Goal: Task Accomplishment & Management: Manage account settings

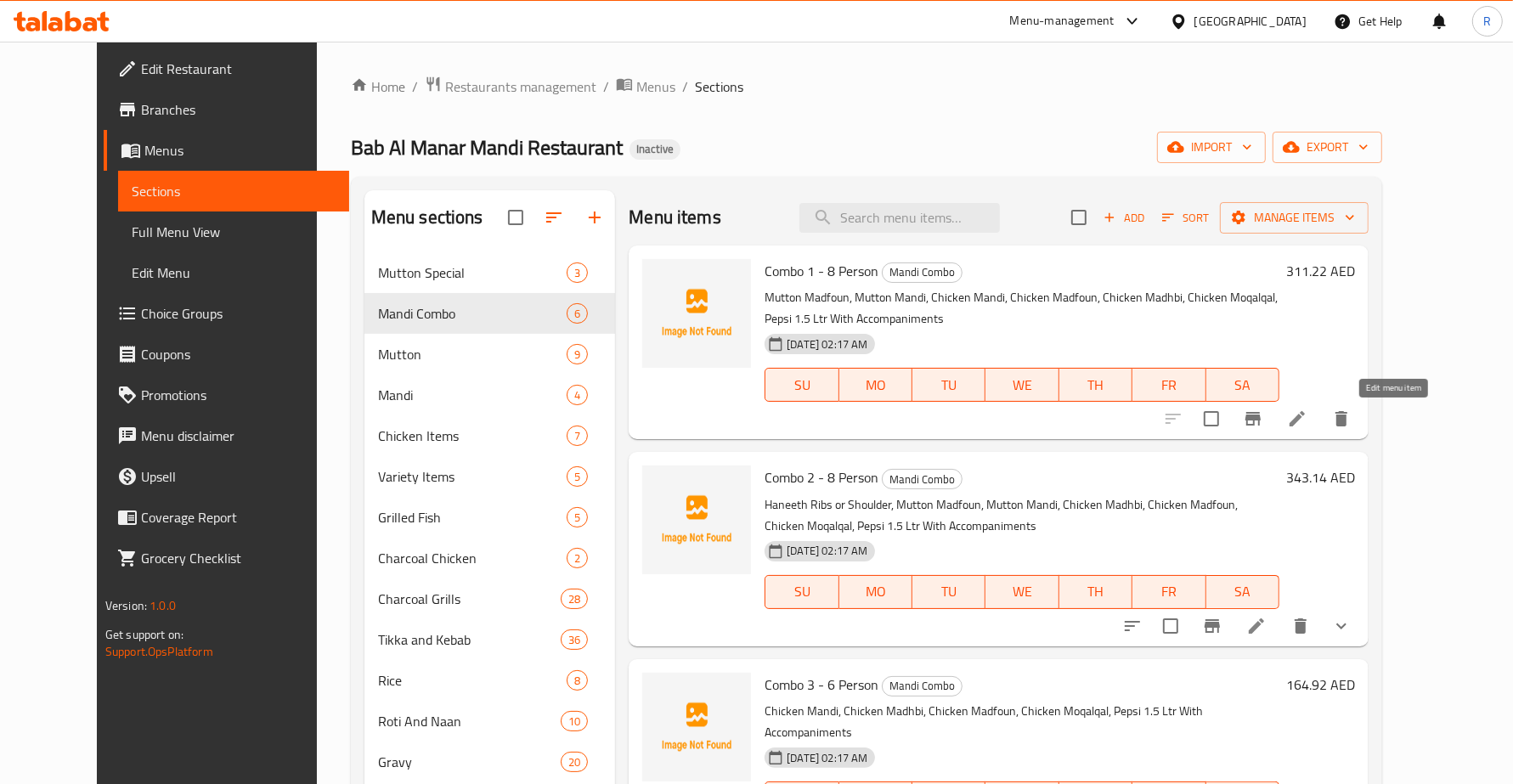
click at [1308, 425] on icon at bounding box center [1297, 418] width 21 height 21
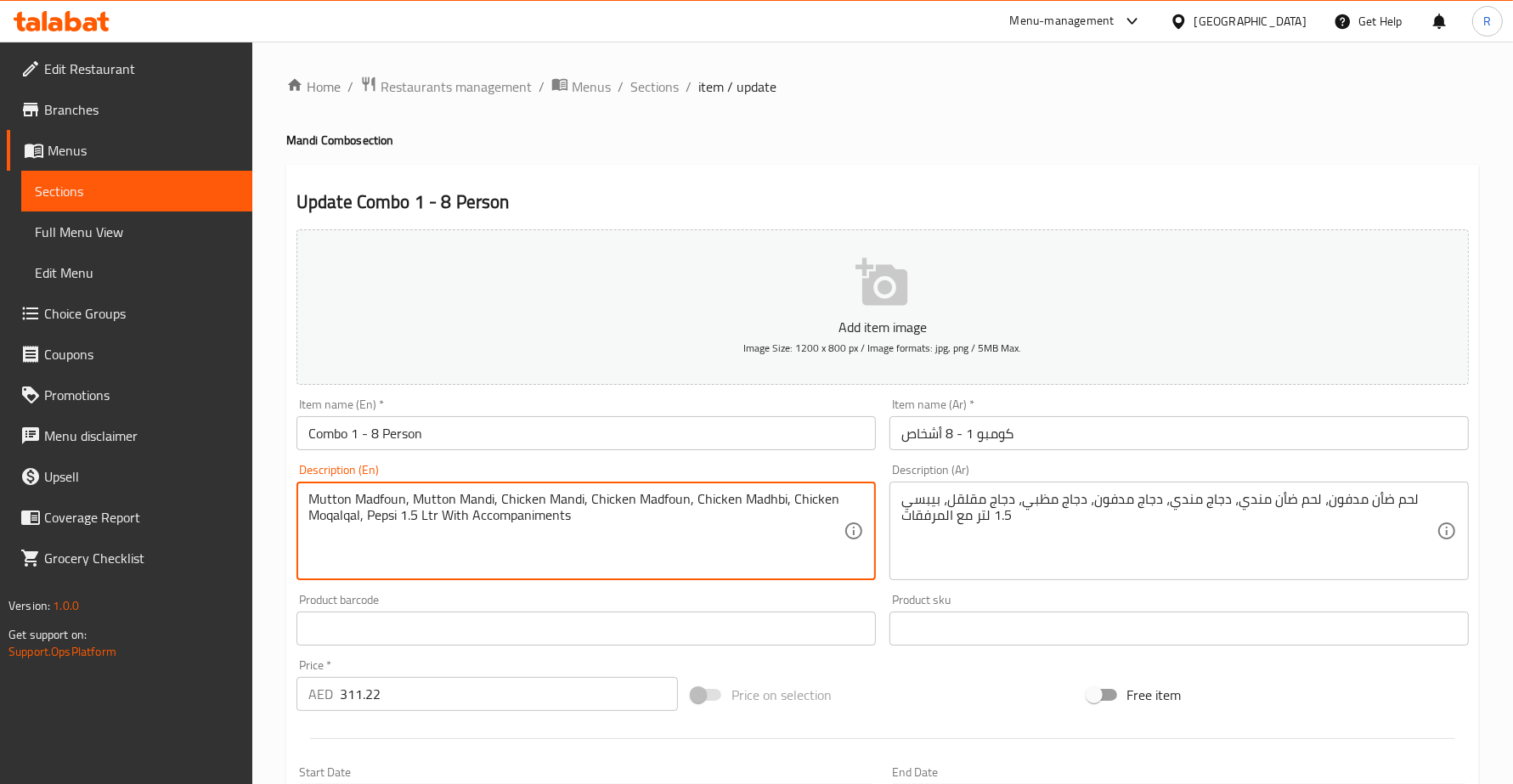
drag, startPoint x: 635, startPoint y: 503, endPoint x: 719, endPoint y: 537, distance: 90.6
type textarea "Mutton Madfoun, Mutton Mandi, Chicken Mandi, Chicken"
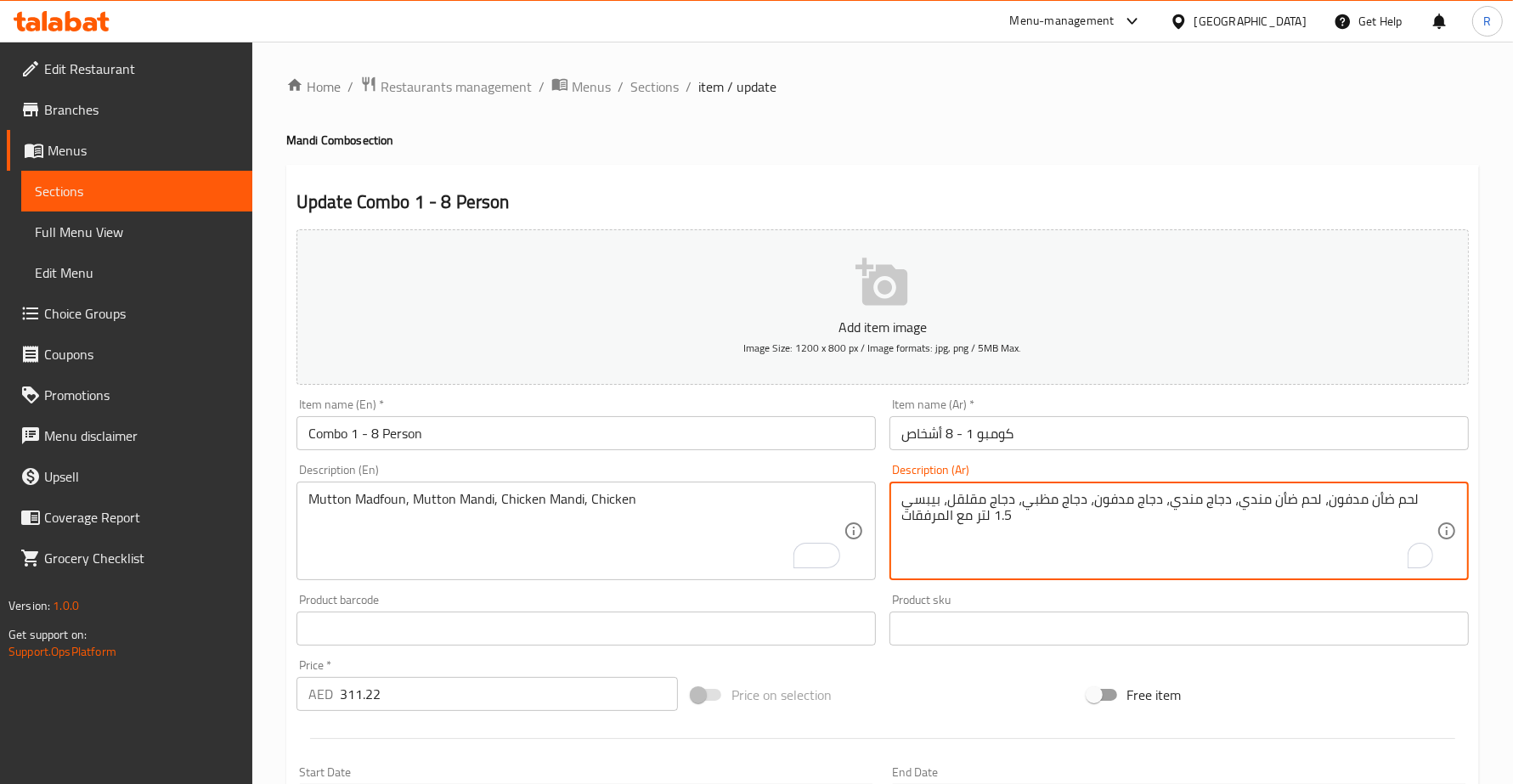
drag, startPoint x: 1078, startPoint y: 499, endPoint x: 906, endPoint y: 525, distance: 174.0
click at [1072, 506] on textarea "لحم ضأن مدفون، لحم ضأن مندي، دجاج مندي، دجاج مدفون، دجاج مظبي، دجاج مقلقل، بيبس…" at bounding box center [1169, 530] width 535 height 80
drag, startPoint x: 1076, startPoint y: 500, endPoint x: 915, endPoint y: 516, distance: 161.8
click at [915, 516] on textarea "لحم ضأن مدفون، لحم ضأن مندي، دجاج مندي، دجاج مدفون، دجاج مظبي، دجاج مقلقل، بيبس…" at bounding box center [1169, 530] width 535 height 80
click at [911, 505] on textarea "لحم ضأن مدفون، لحم ضأن مندي، دجاج مندي، دجاج مدفون، دجاج ات" at bounding box center [1169, 530] width 535 height 80
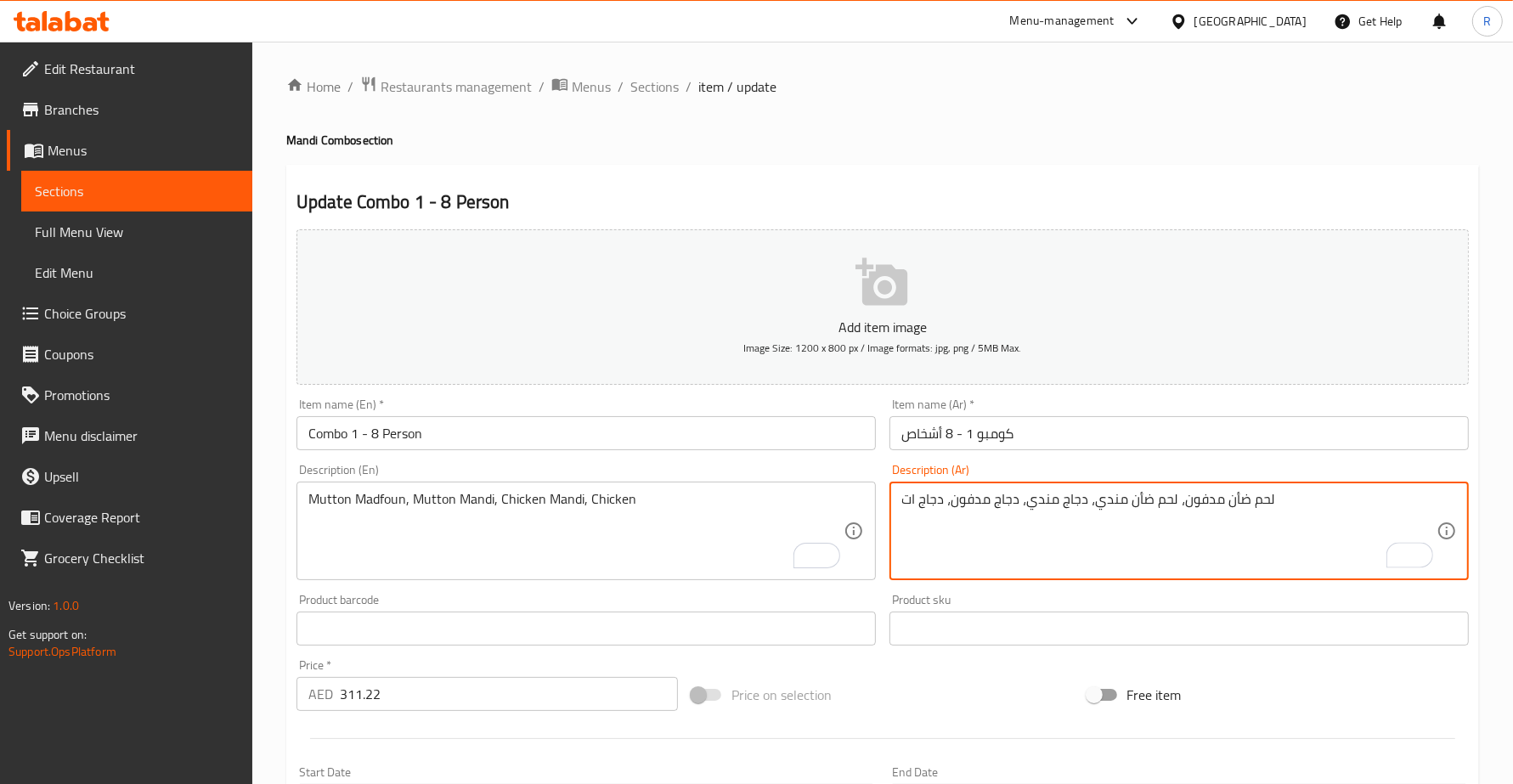
click at [911, 505] on textarea "لحم ضأن مدفون، لحم ضأن مندي، دجاج مندي، دجاج مدفون، دجاج ات" at bounding box center [1169, 530] width 535 height 80
click at [944, 540] on textarea "لحم ضأن مدفون، لحم ضأن مندي، دجاج مندي، دجاج مدفون، دجاج" at bounding box center [1169, 530] width 535 height 80
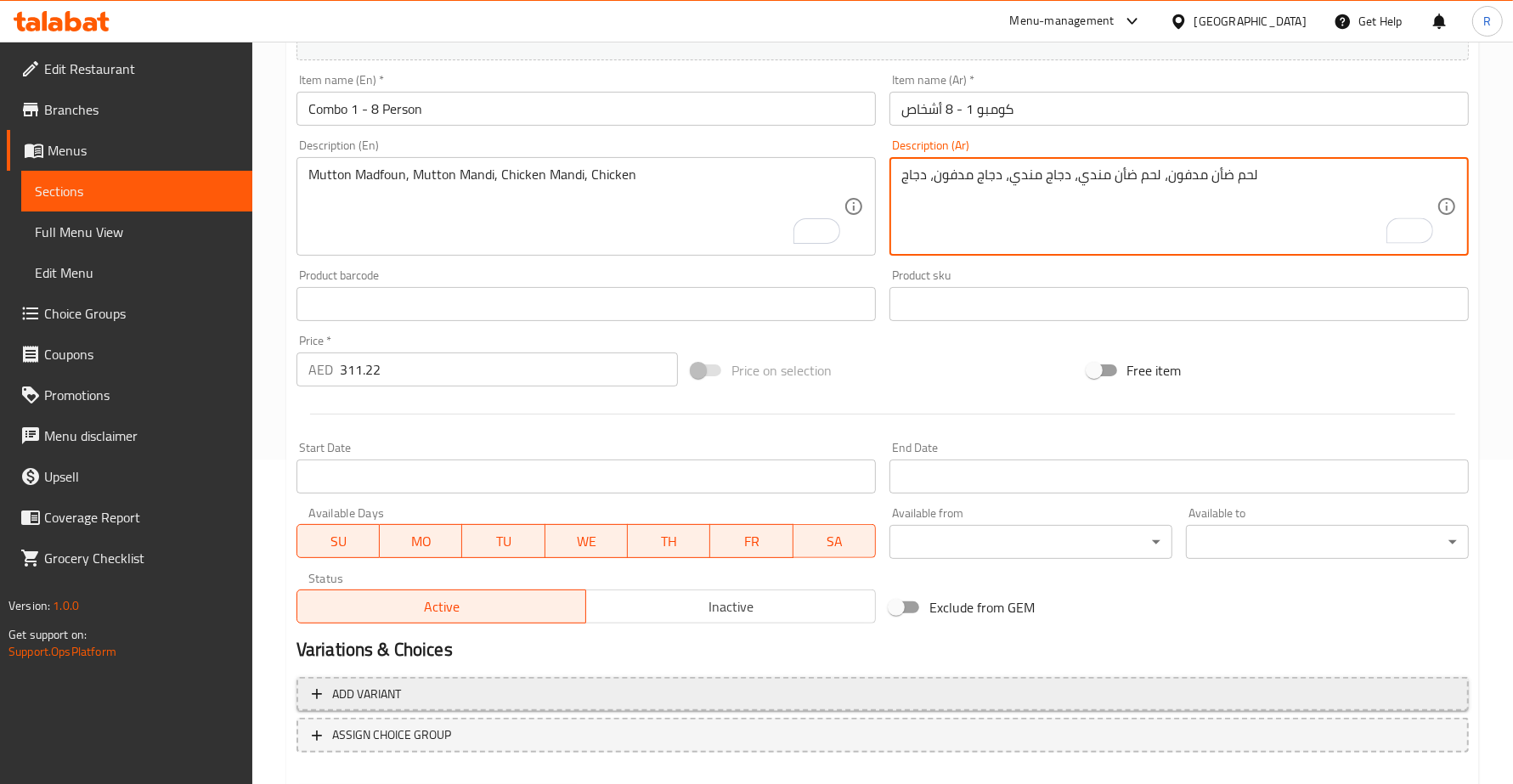
scroll to position [413, 0]
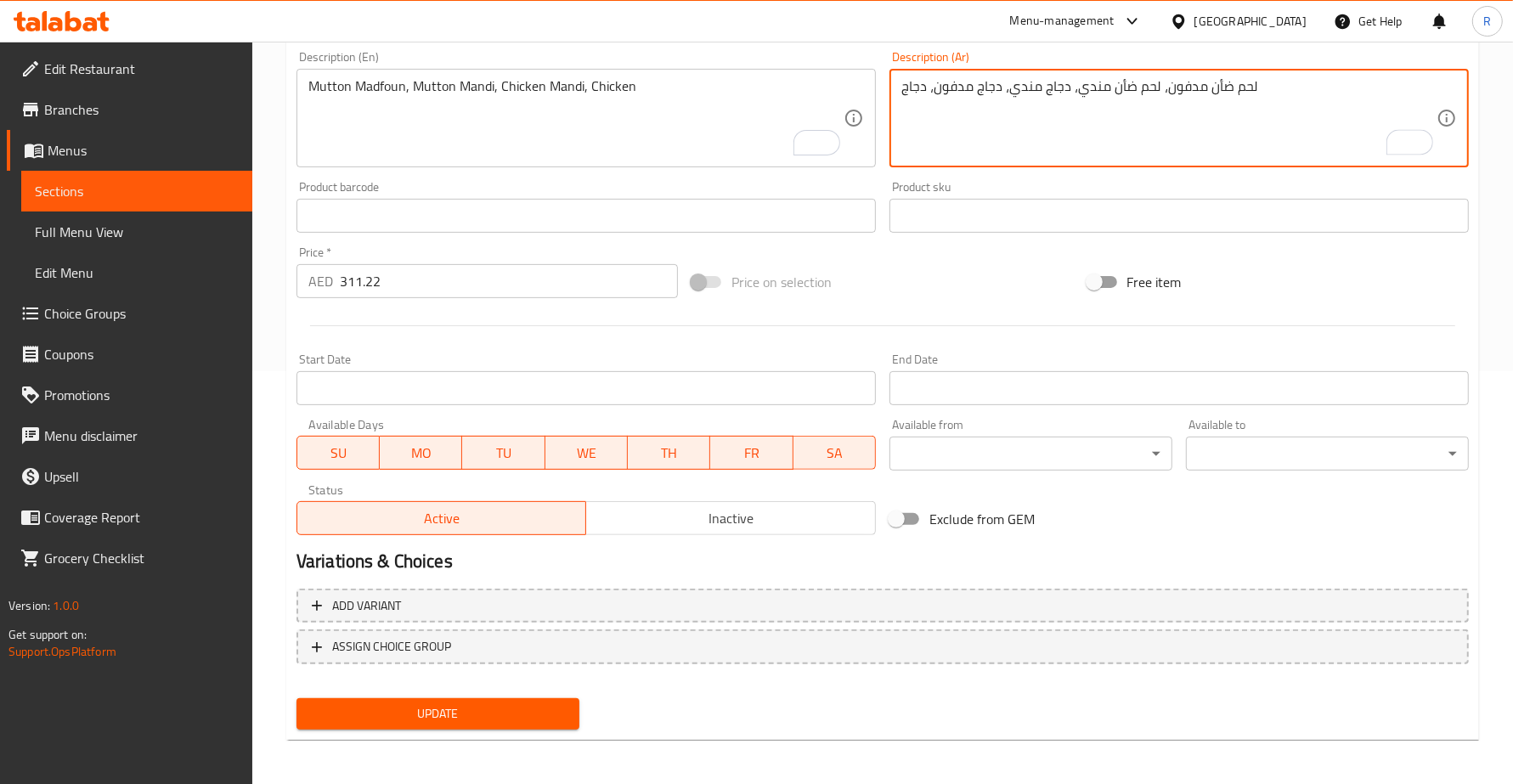
type textarea "لحم ضأن مدفون، لحم ضأن مندي، دجاج مندي، دجاج مدفون، دجاج"
click at [529, 704] on span "Update" at bounding box center [438, 714] width 256 height 21
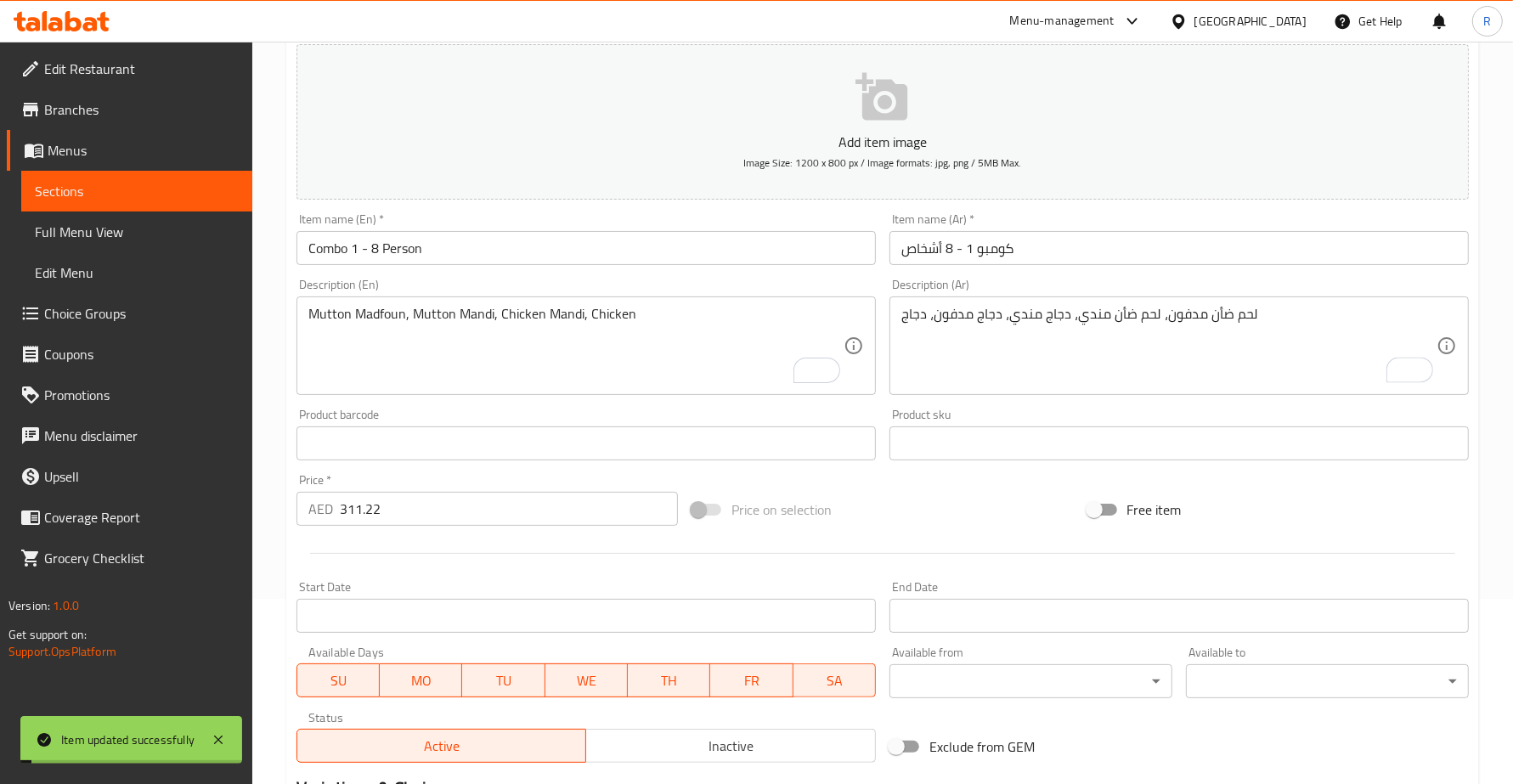
scroll to position [0, 0]
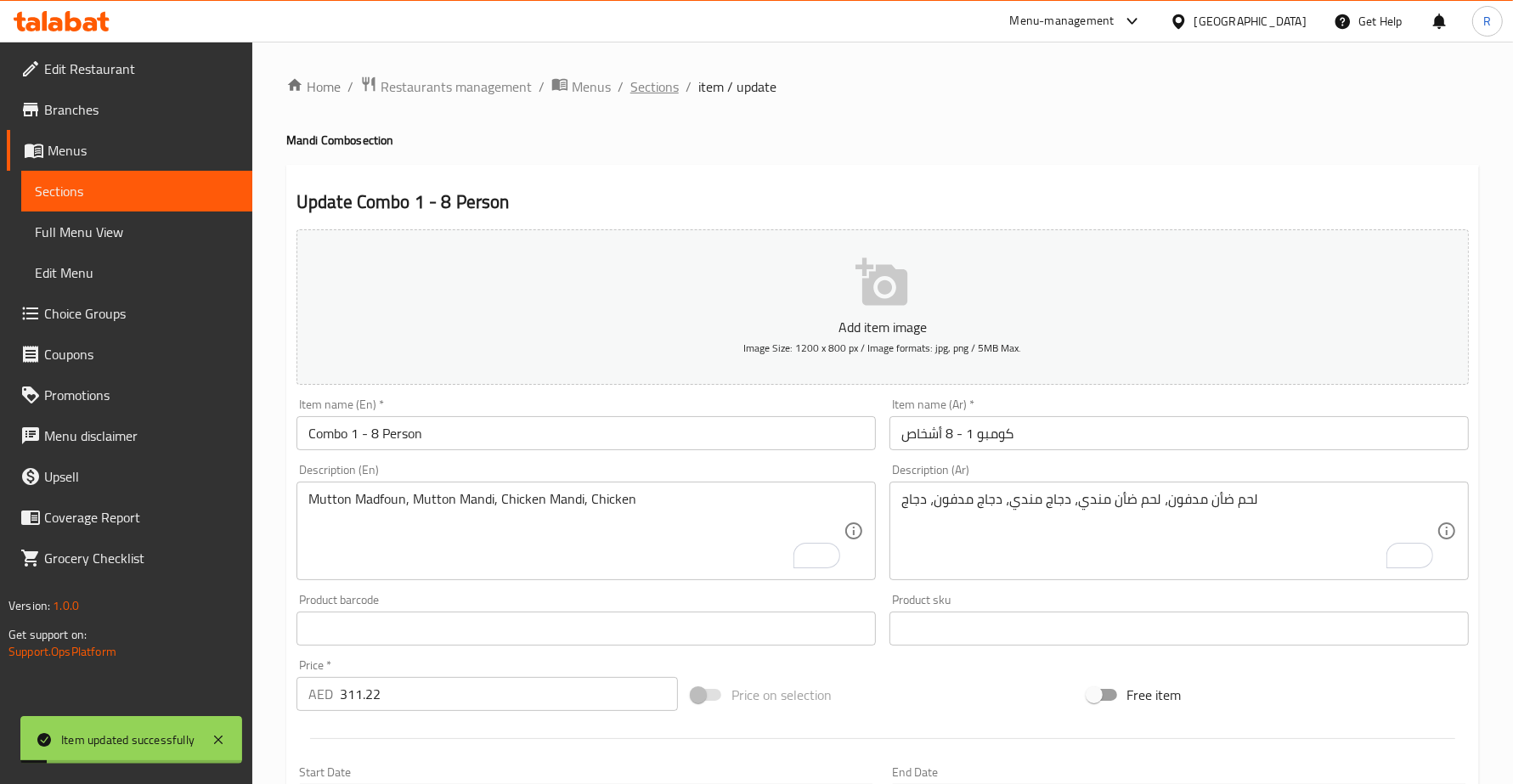
click at [663, 77] on span "Sections" at bounding box center [654, 86] width 49 height 21
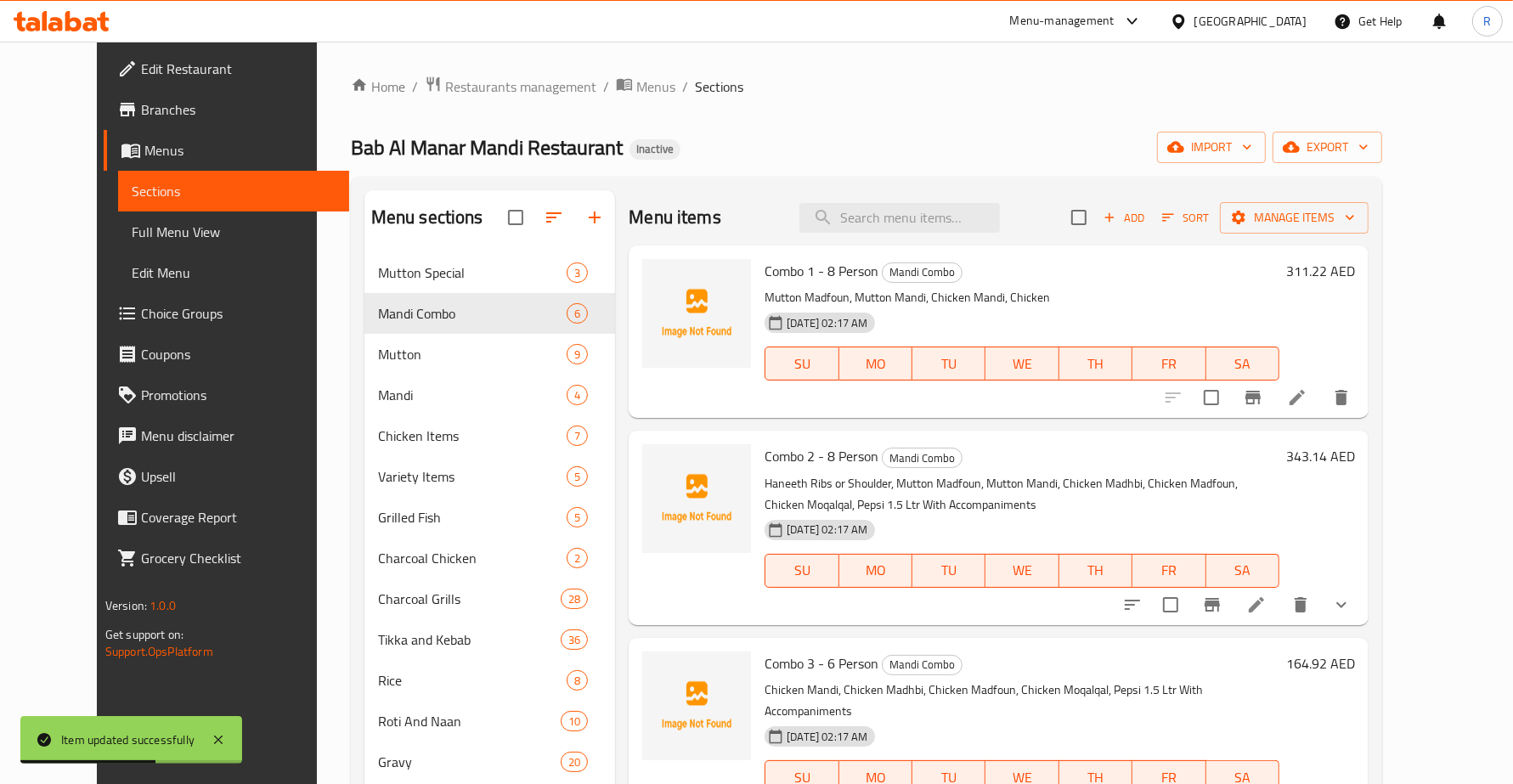
click at [1281, 617] on li at bounding box center [1257, 605] width 48 height 31
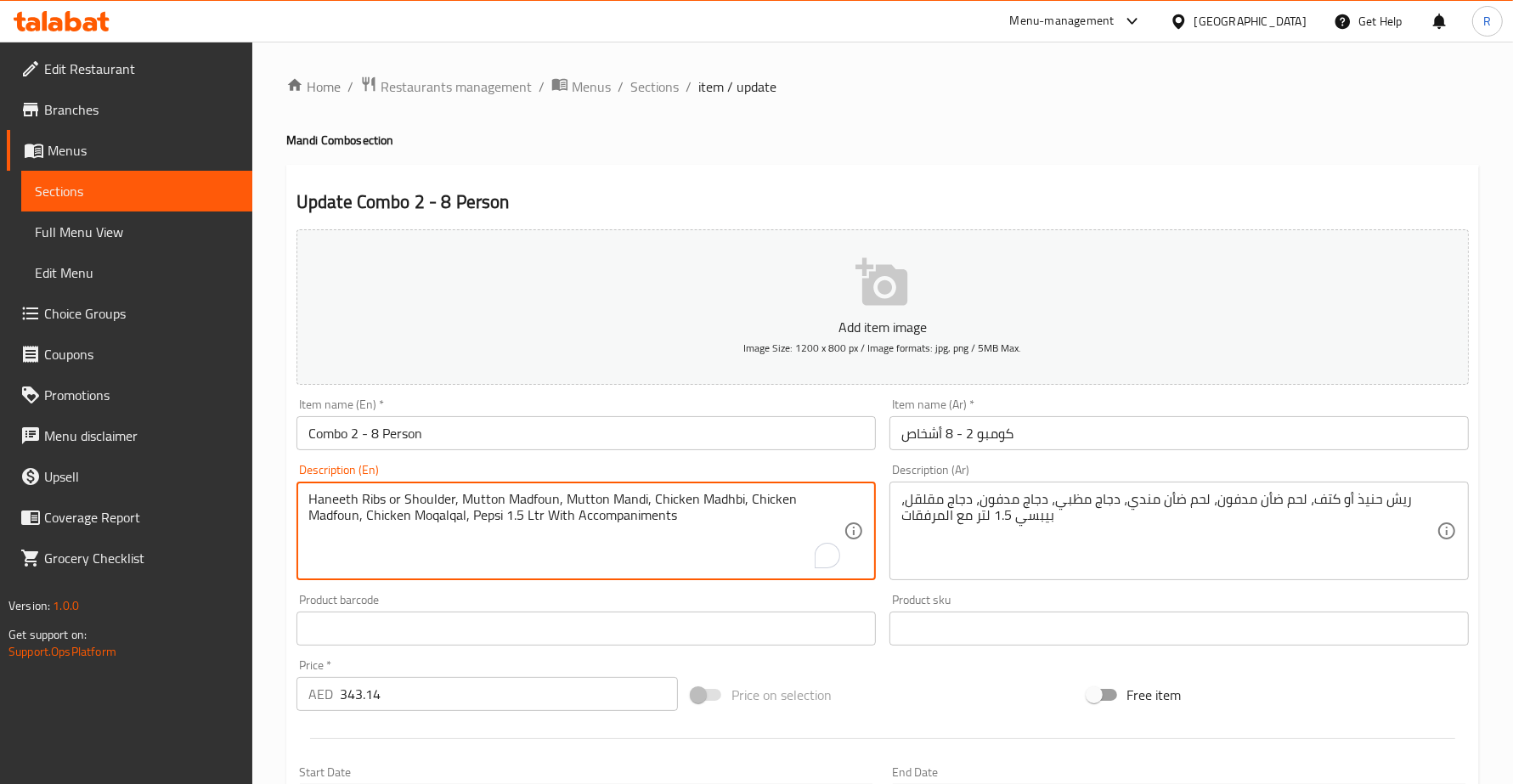
drag, startPoint x: 644, startPoint y: 502, endPoint x: 716, endPoint y: 518, distance: 73.8
type textarea "[PERSON_NAME] or Shoulder, [PERSON_NAME], Mutton Mandi"
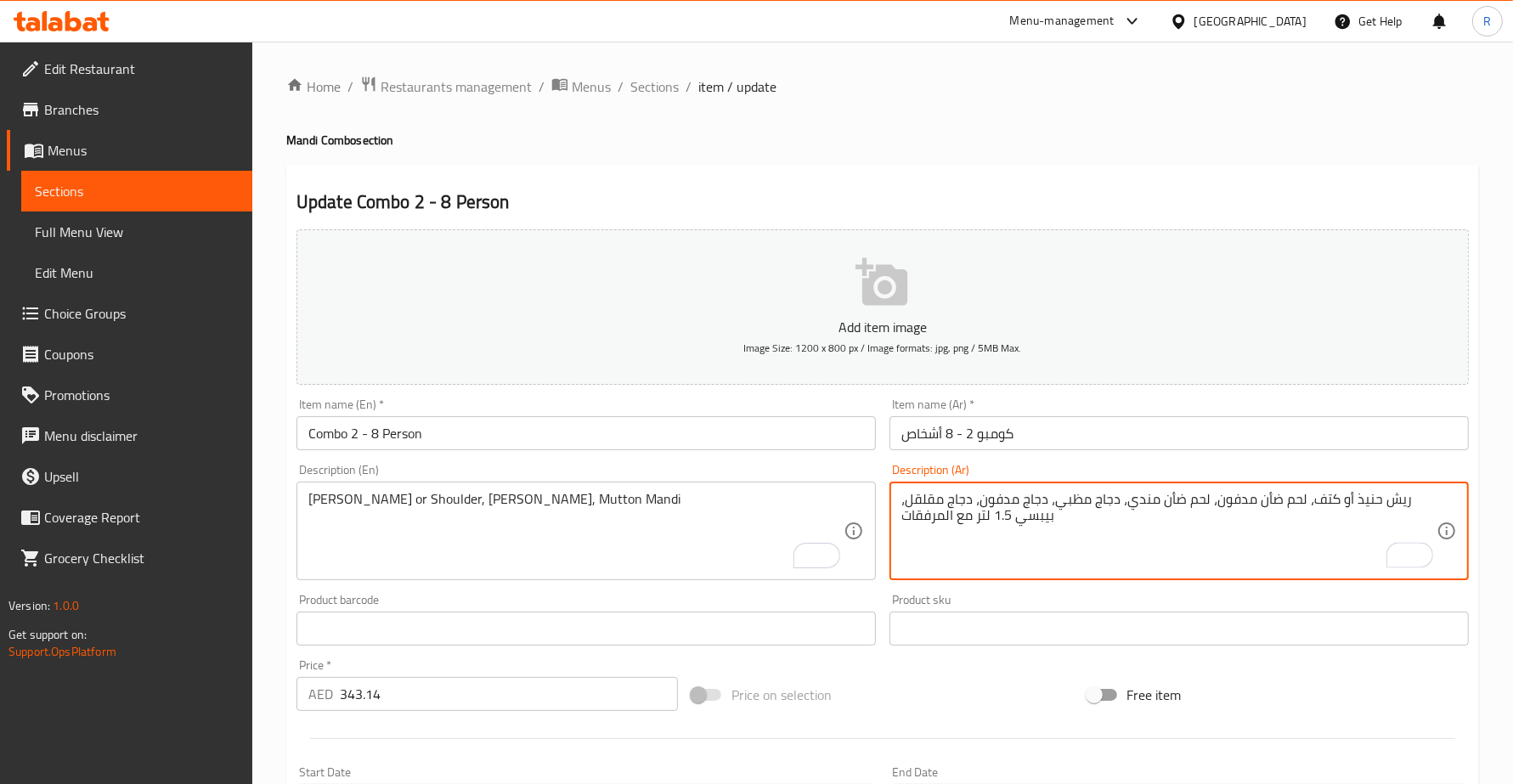
drag, startPoint x: 1119, startPoint y: 502, endPoint x: 911, endPoint y: 519, distance: 208.7
click at [907, 497] on textarea "ريش حنيذ أو كتف، لحم ضأن مدفون، لحم ضأن مندي،ت" at bounding box center [1169, 530] width 535 height 80
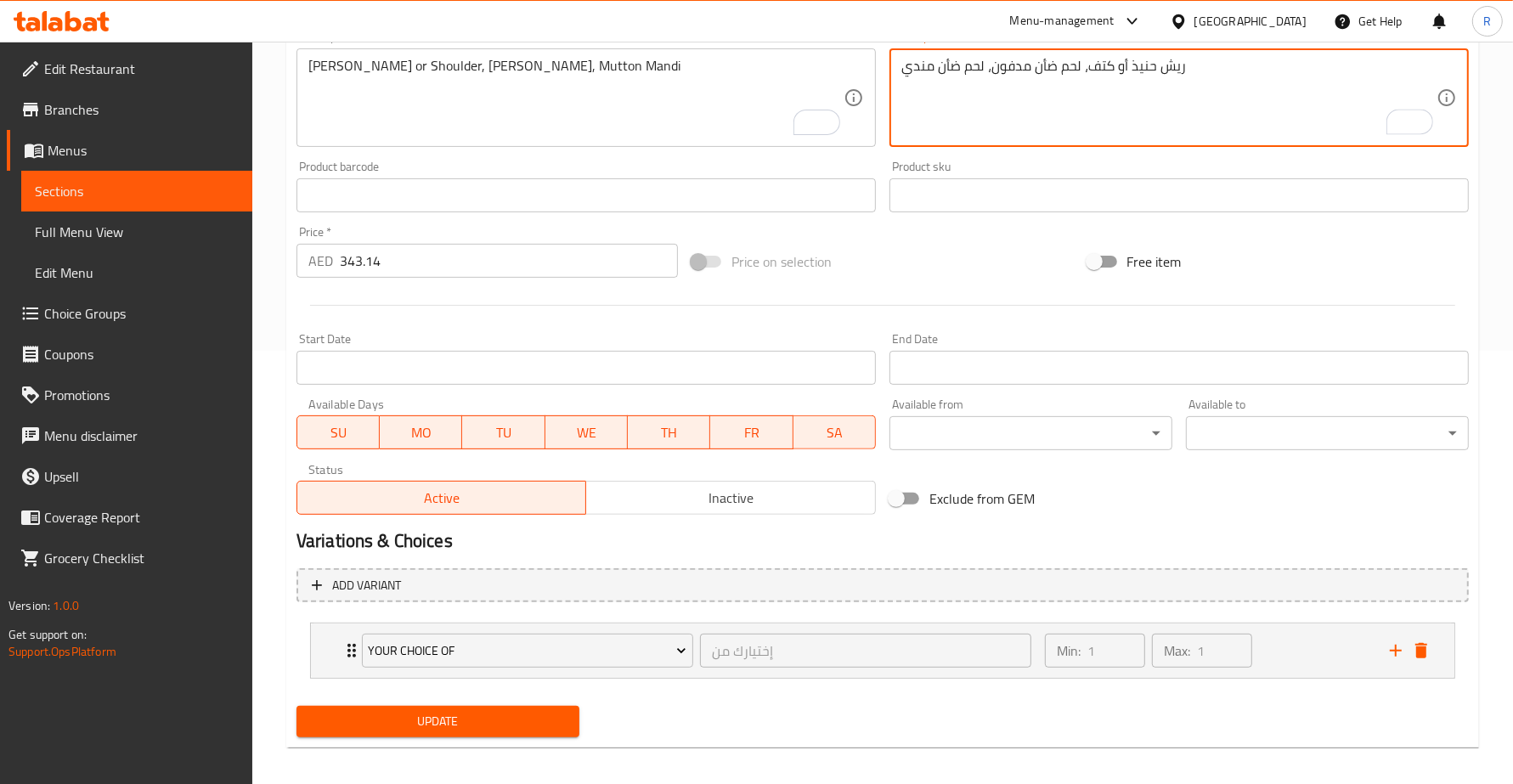
scroll to position [443, 0]
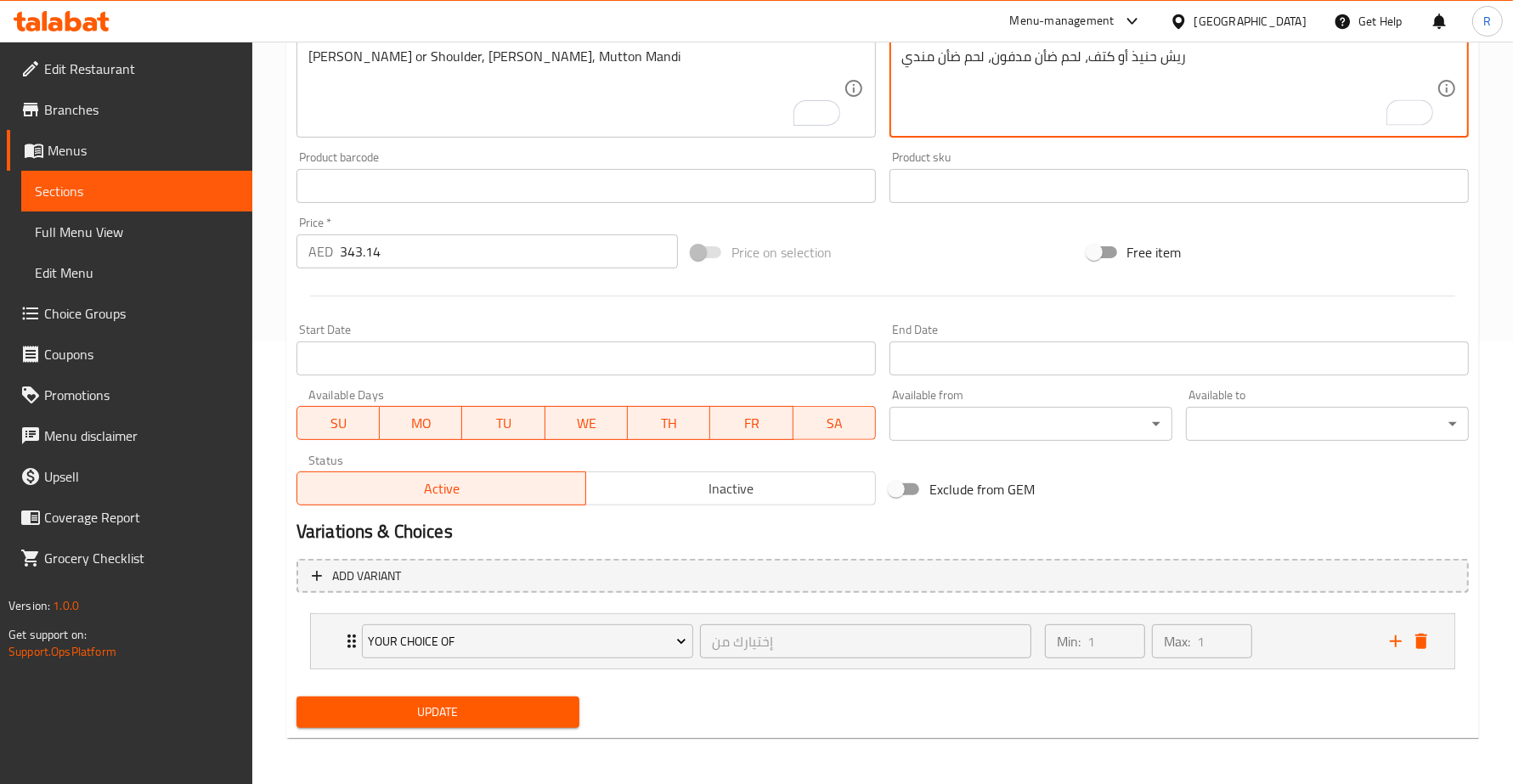
type textarea "ريش حنيذ أو كتف، لحم ضأن مدفون، لحم ضأن مندي"
click at [519, 715] on span "Update" at bounding box center [438, 712] width 256 height 21
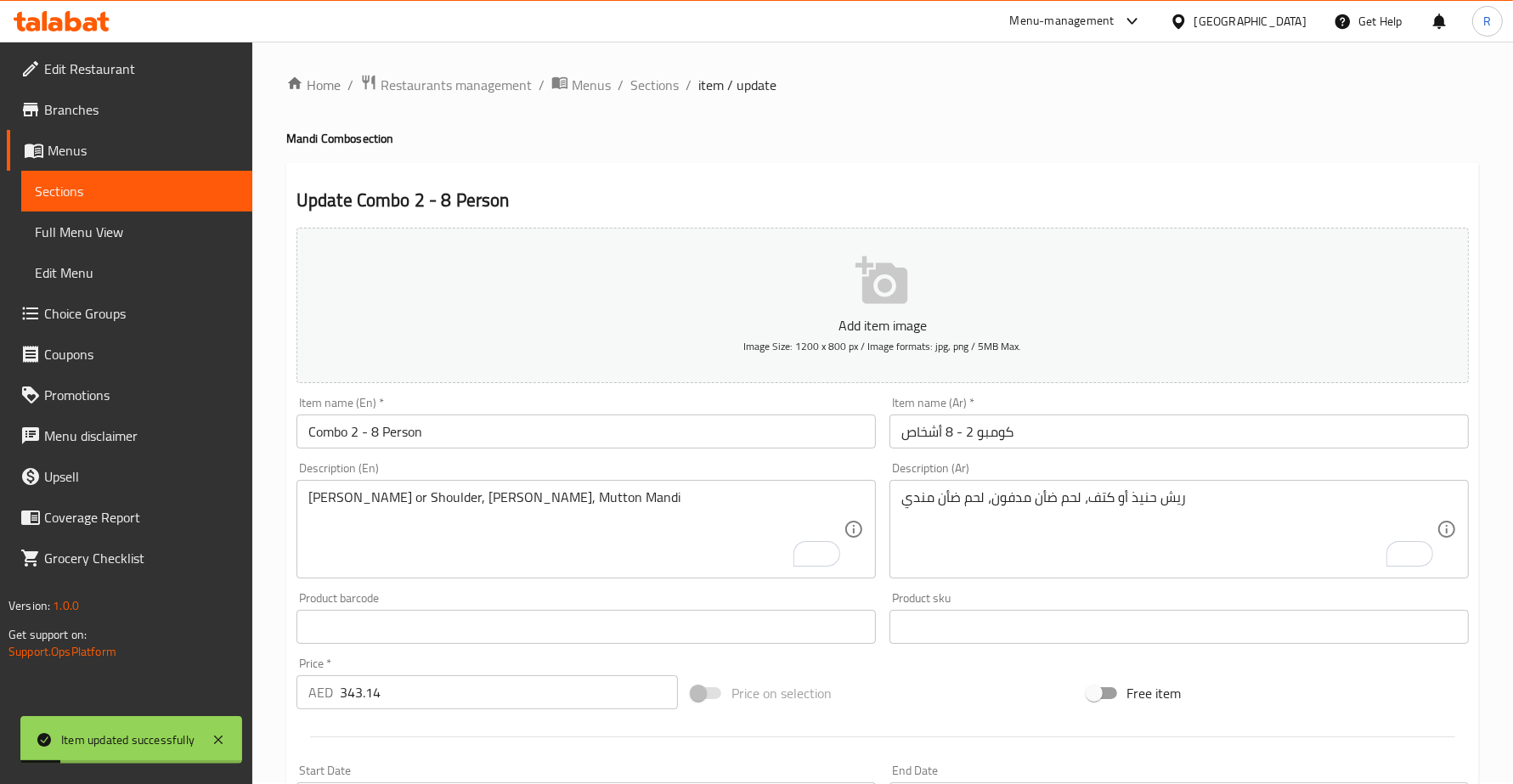
scroll to position [0, 0]
click at [645, 77] on span "Sections" at bounding box center [654, 86] width 49 height 21
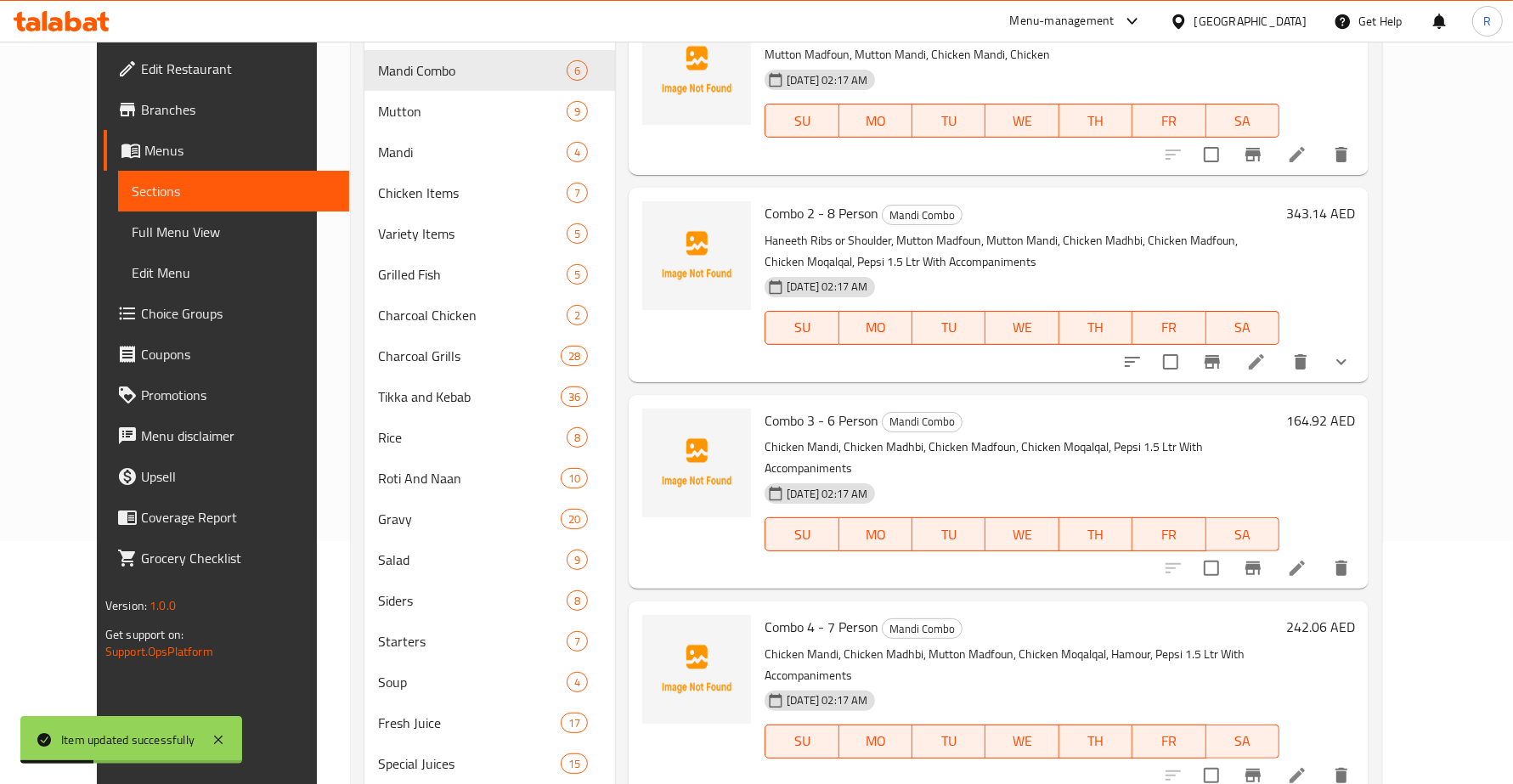
scroll to position [318, 0]
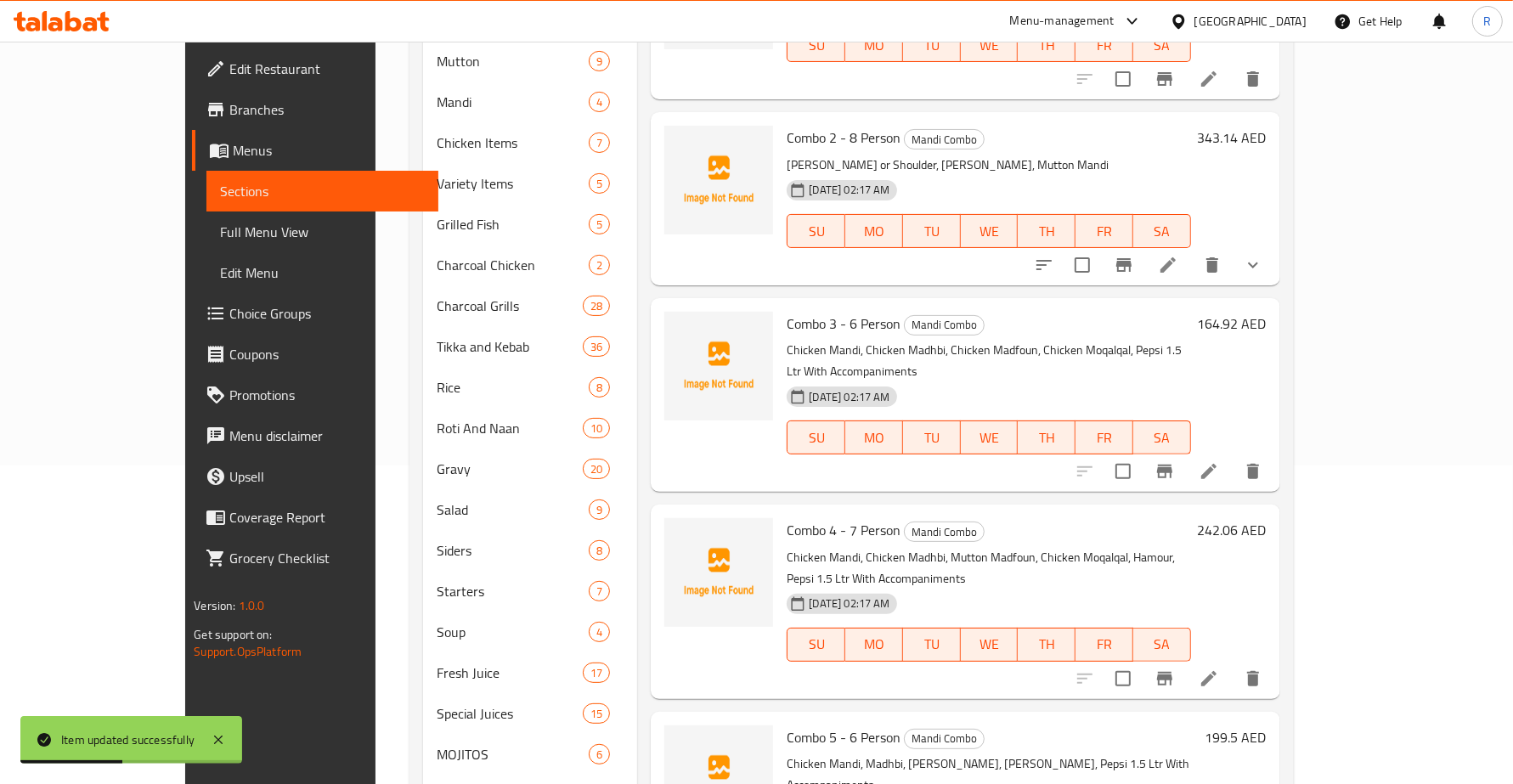
click at [1220, 461] on icon at bounding box center [1209, 471] width 21 height 21
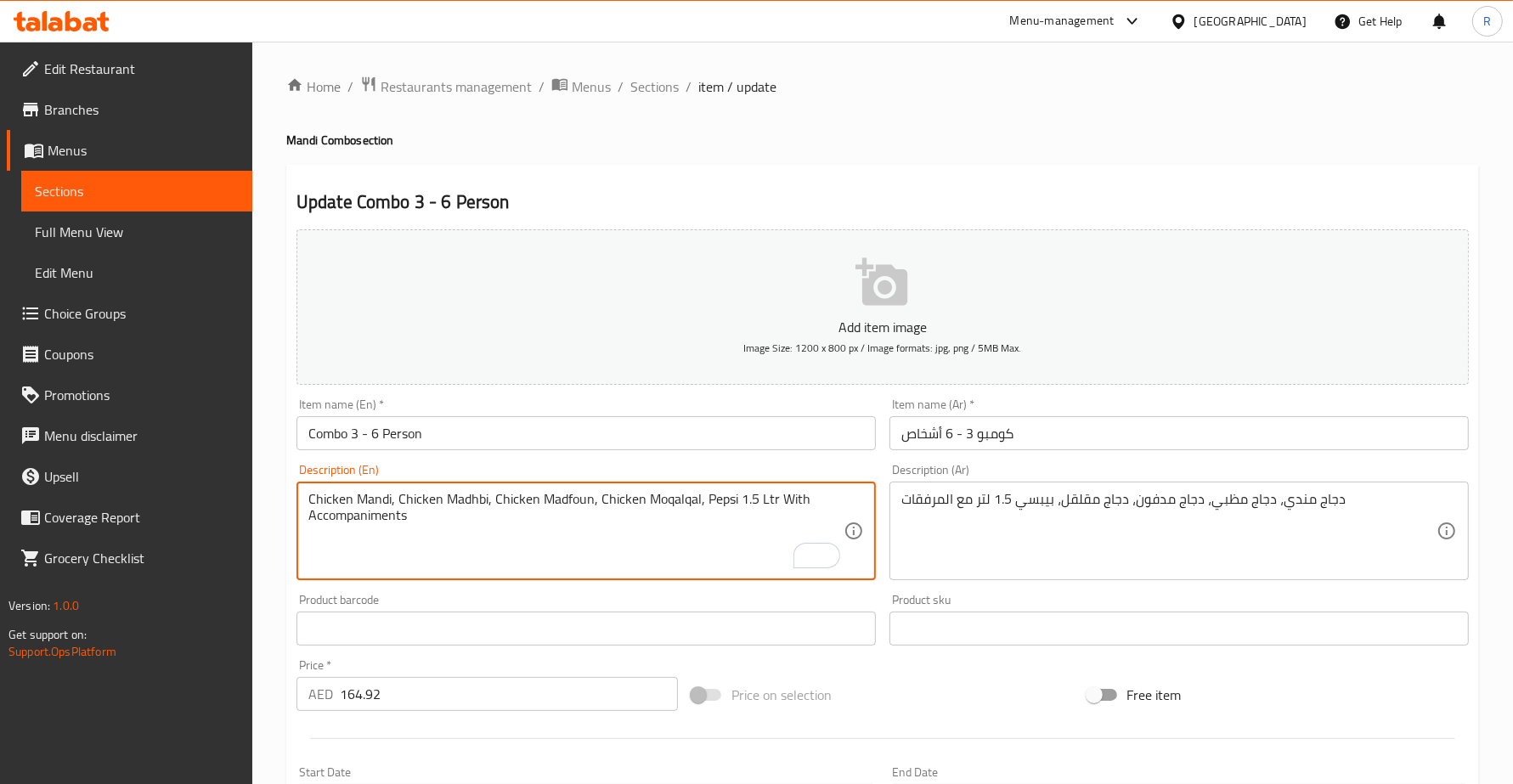
click at [604, 522] on textarea "Chicken Mandi, Chicken Madhbi, Chicken Madfoun, Chicken Moqalqal, Pepsi 1.5 Ltr…" at bounding box center [576, 530] width 535 height 80
drag, startPoint x: 639, startPoint y: 497, endPoint x: 669, endPoint y: 541, distance: 53.3
click at [669, 541] on textarea "Chicken Mandi, Chicken Madhbi, Chicken Madfoun, Chicken Moqalqal, Pepsi 1.5 Ltr…" at bounding box center [576, 530] width 535 height 80
type textarea "Chicken Mandi, Chicken Madhbi, Chicken Madfoun, Chicken"
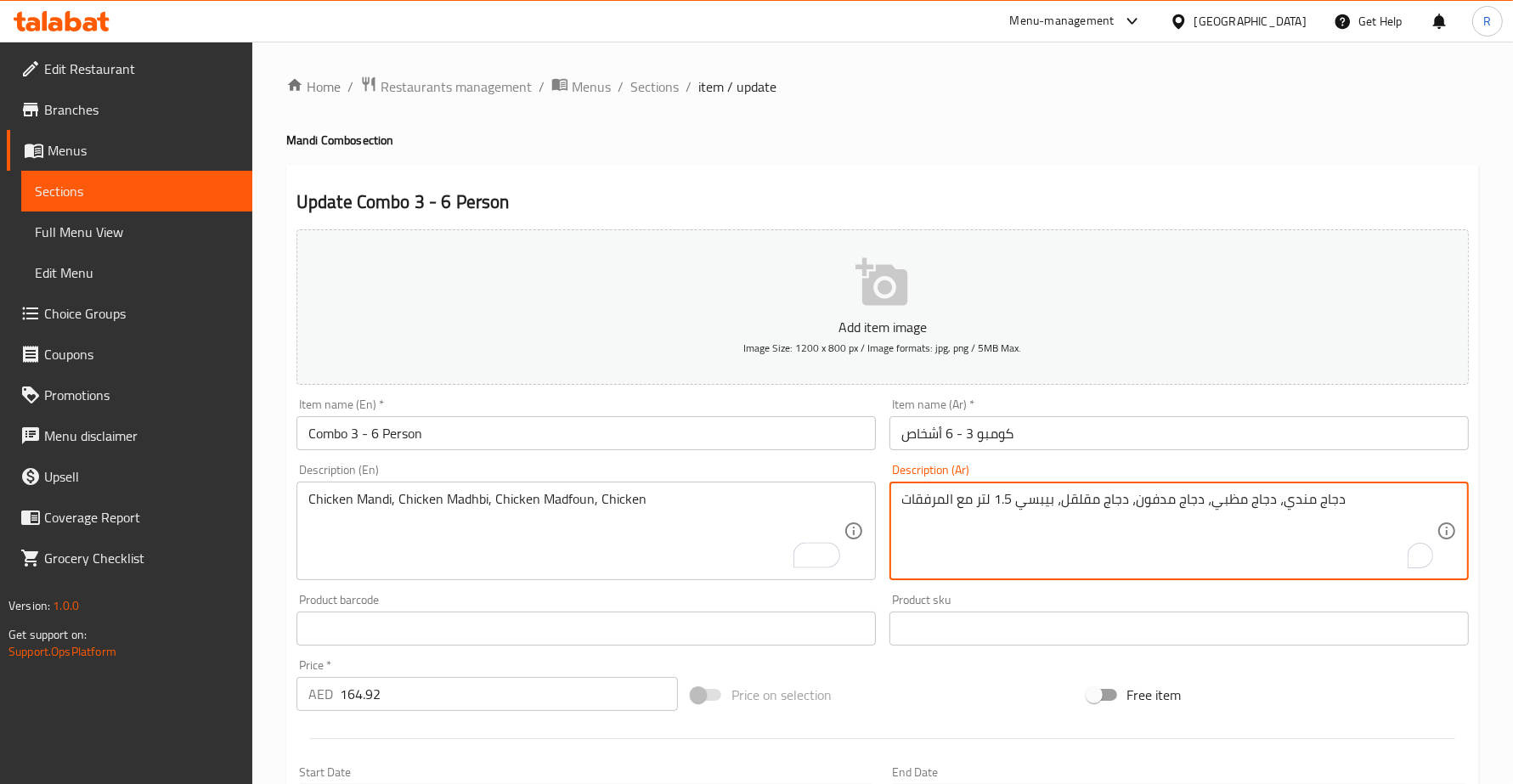
drag, startPoint x: 1097, startPoint y: 500, endPoint x: 894, endPoint y: 494, distance: 203.1
type textarea "دجاج مندي، دجاج مظبي، دجاج مدفون، دجاج"
click at [880, 561] on div "Description (En) Chicken Mandi, Chicken Madhbi, Chicken Madfoun, Chicken Descri…" at bounding box center [586, 521] width 593 height 130
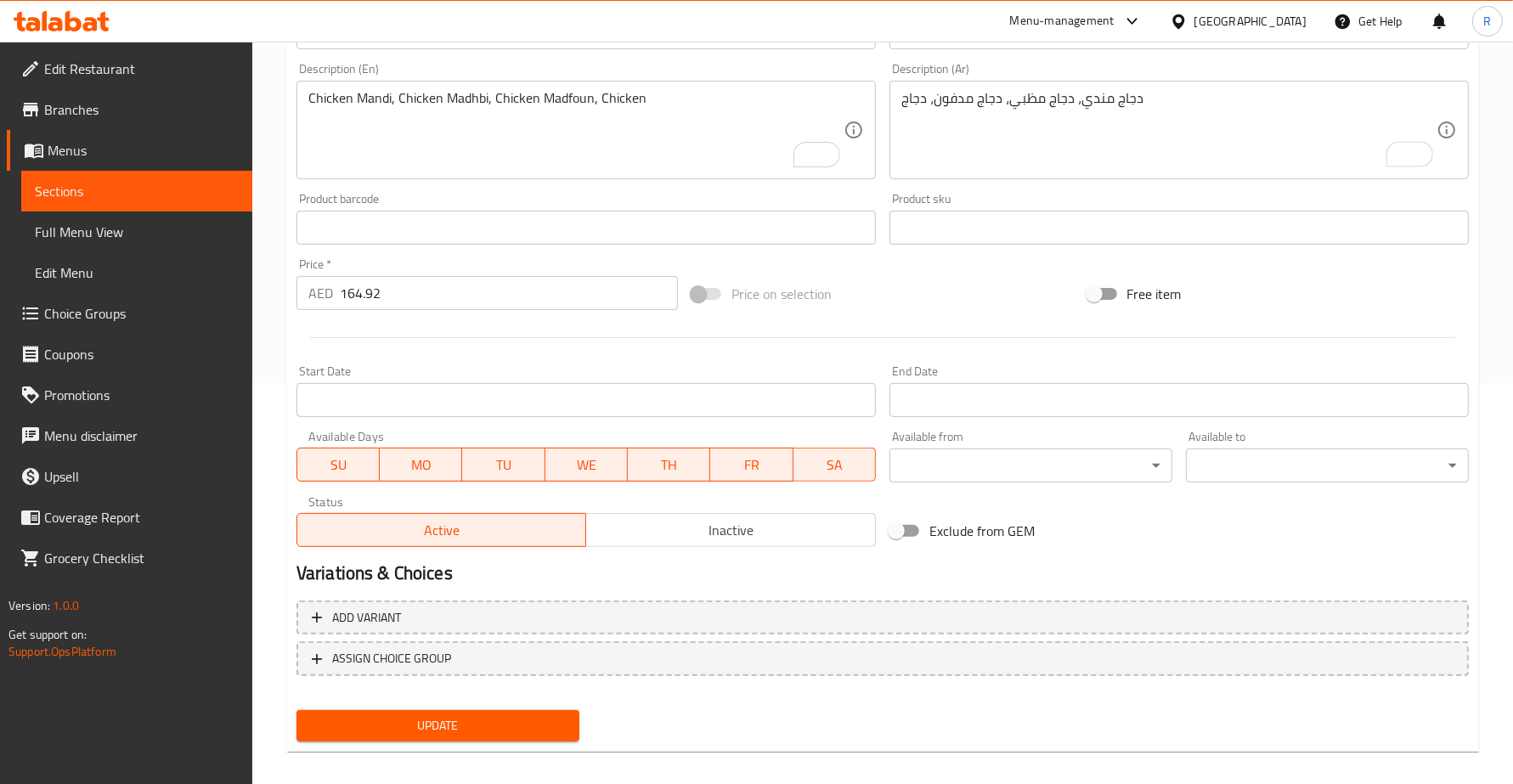
scroll to position [413, 0]
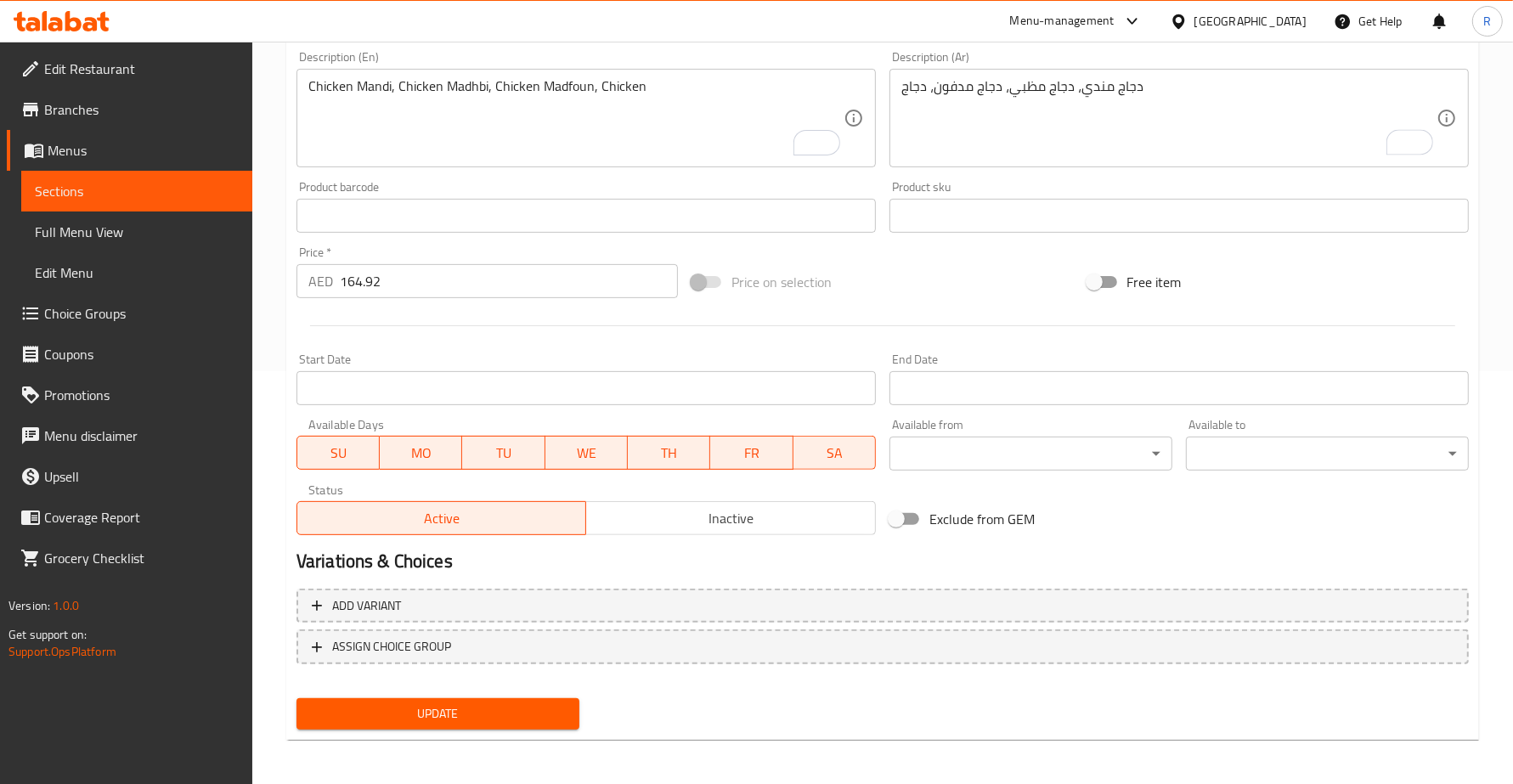
click at [481, 711] on span "Update" at bounding box center [438, 714] width 256 height 21
click at [561, 728] on div "Update" at bounding box center [437, 714] width 296 height 45
click at [561, 724] on button "Update" at bounding box center [437, 714] width 283 height 32
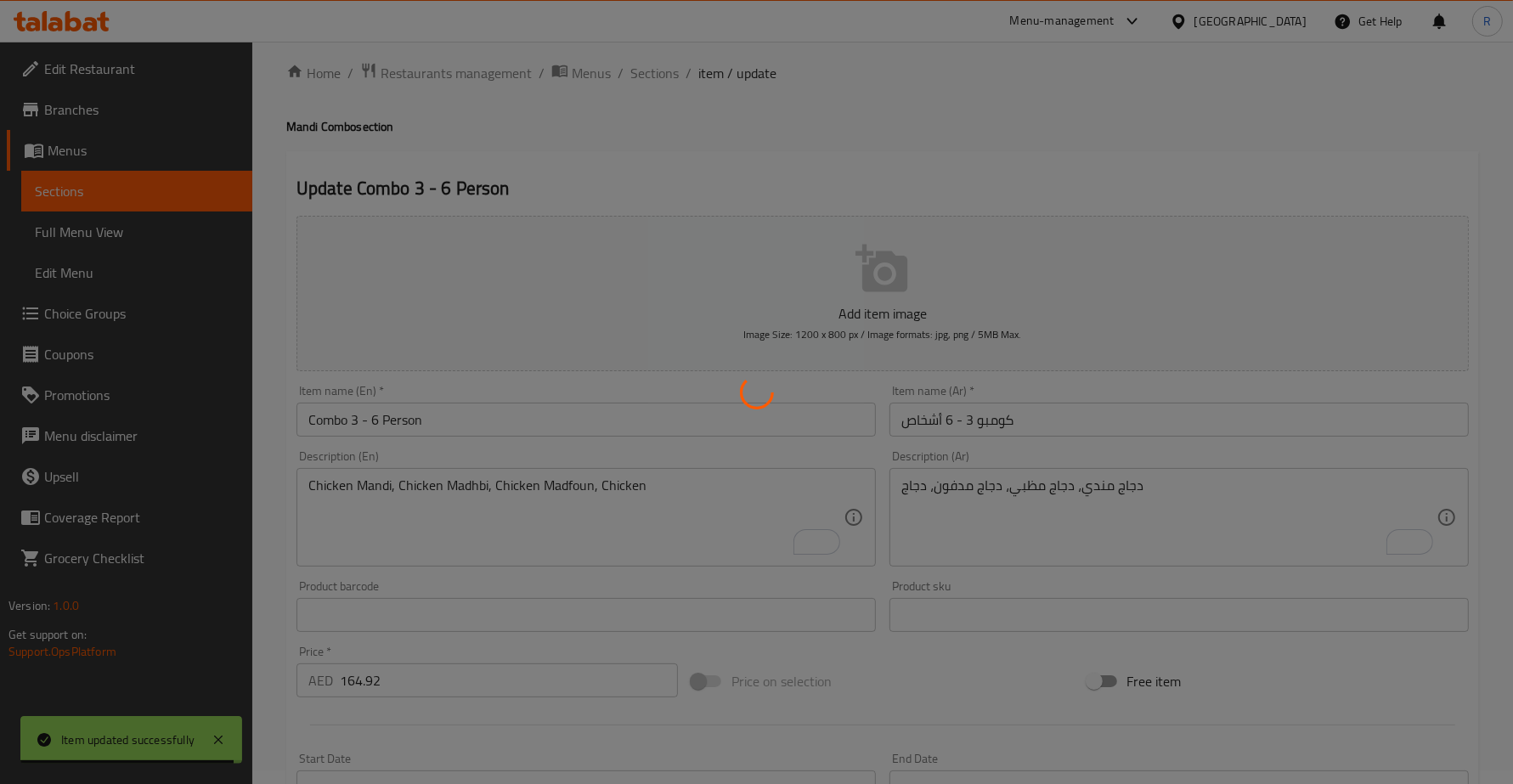
scroll to position [0, 0]
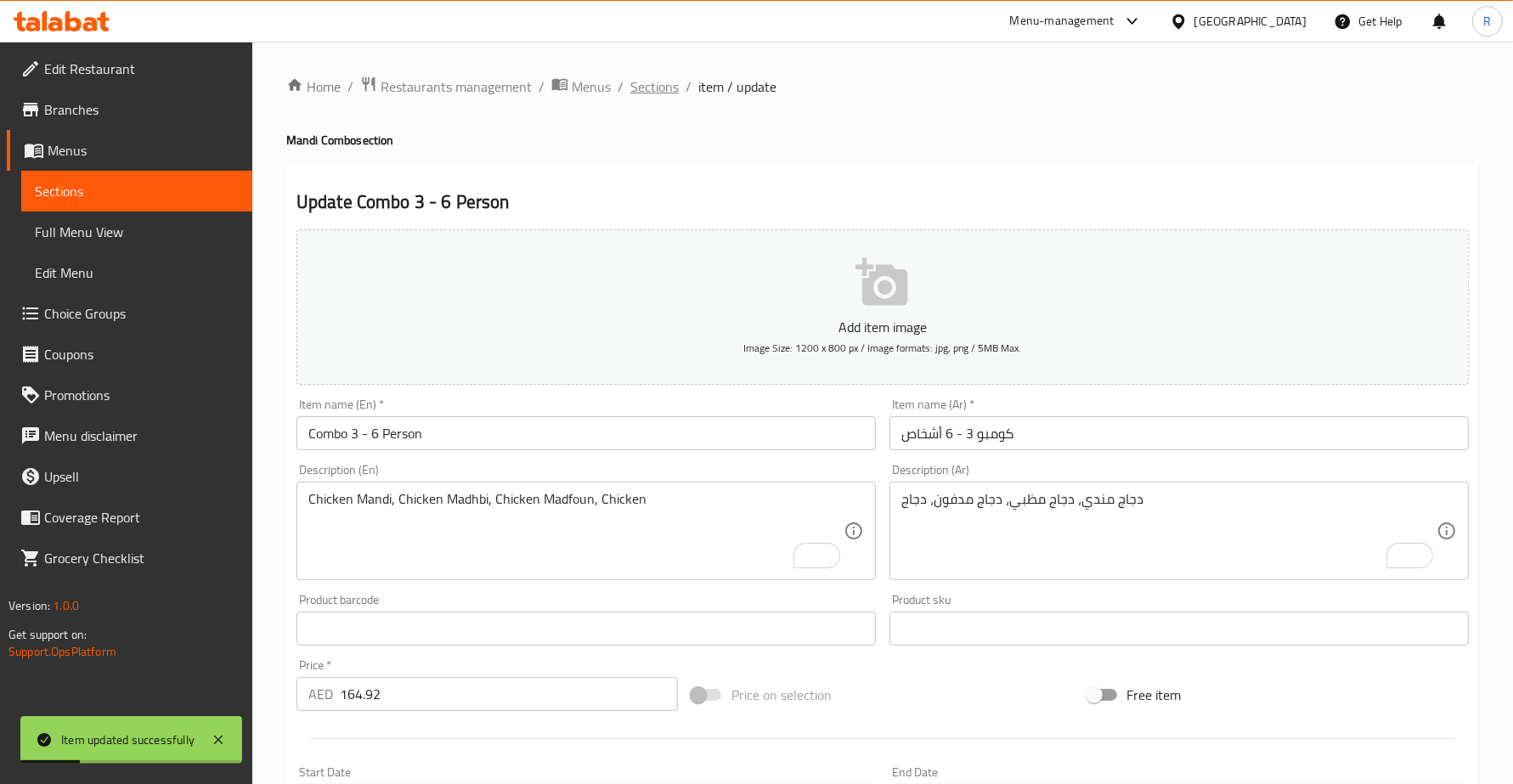
click at [662, 79] on span "Sections" at bounding box center [654, 86] width 49 height 21
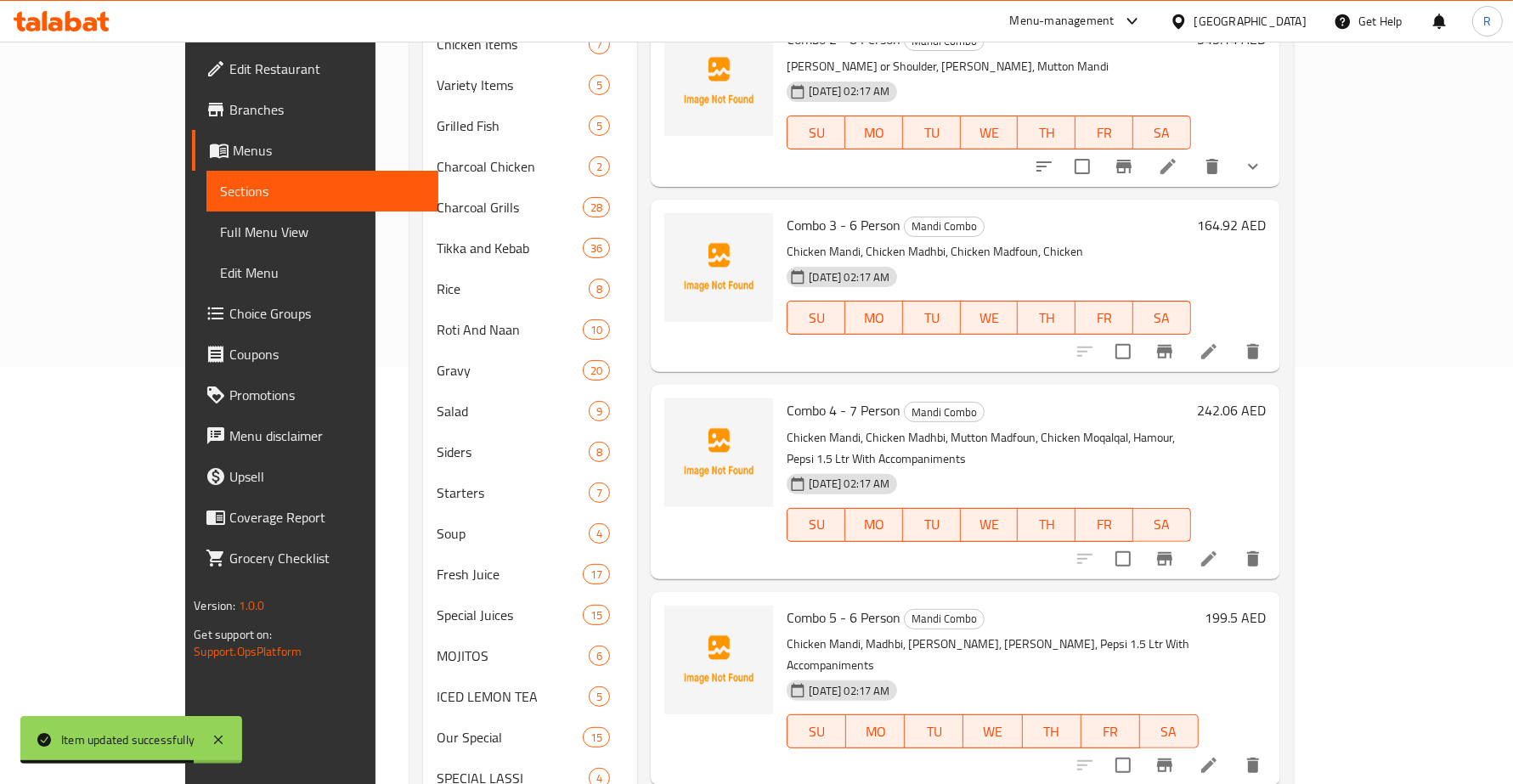
scroll to position [425, 0]
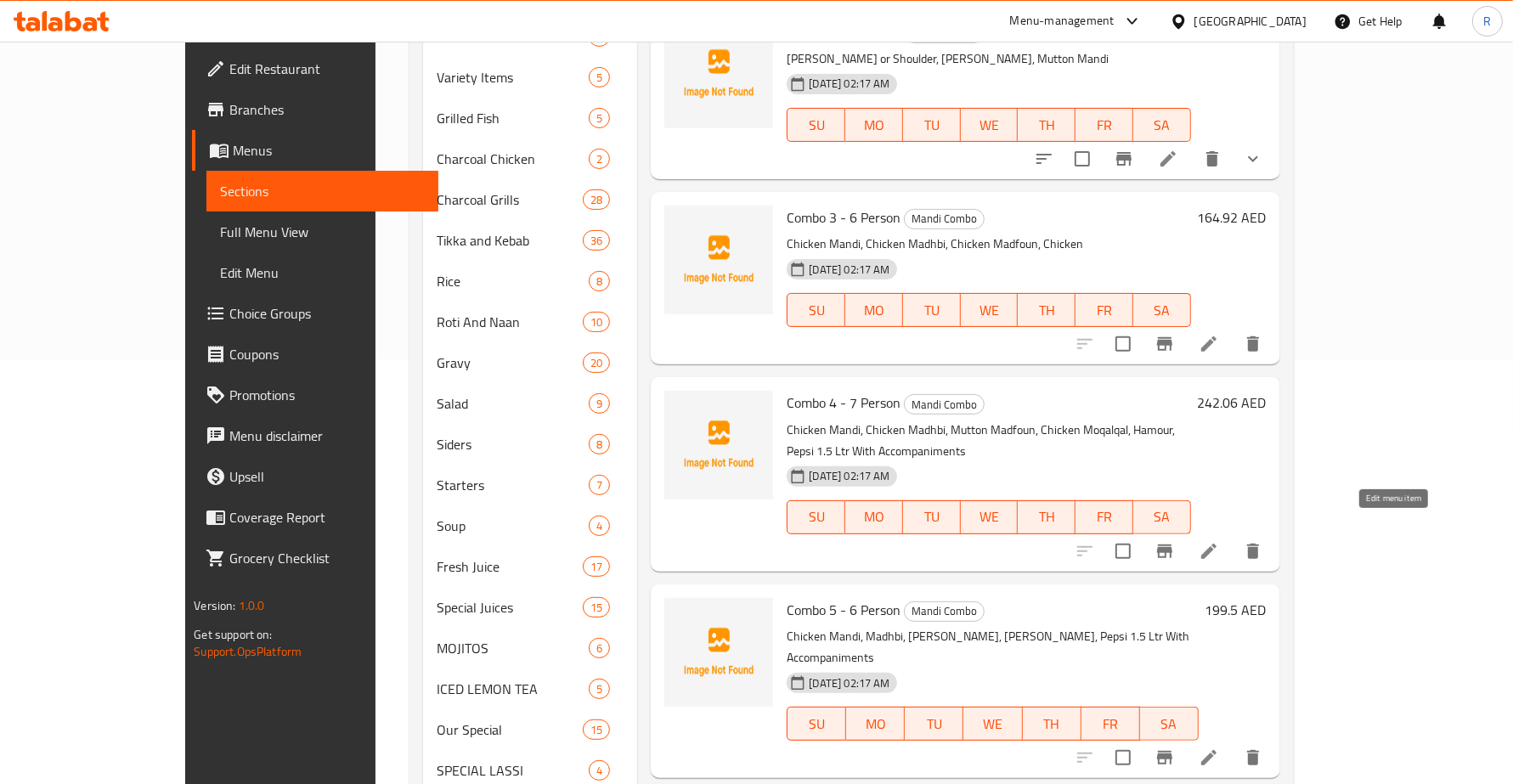
click at [1220, 541] on icon at bounding box center [1209, 551] width 21 height 21
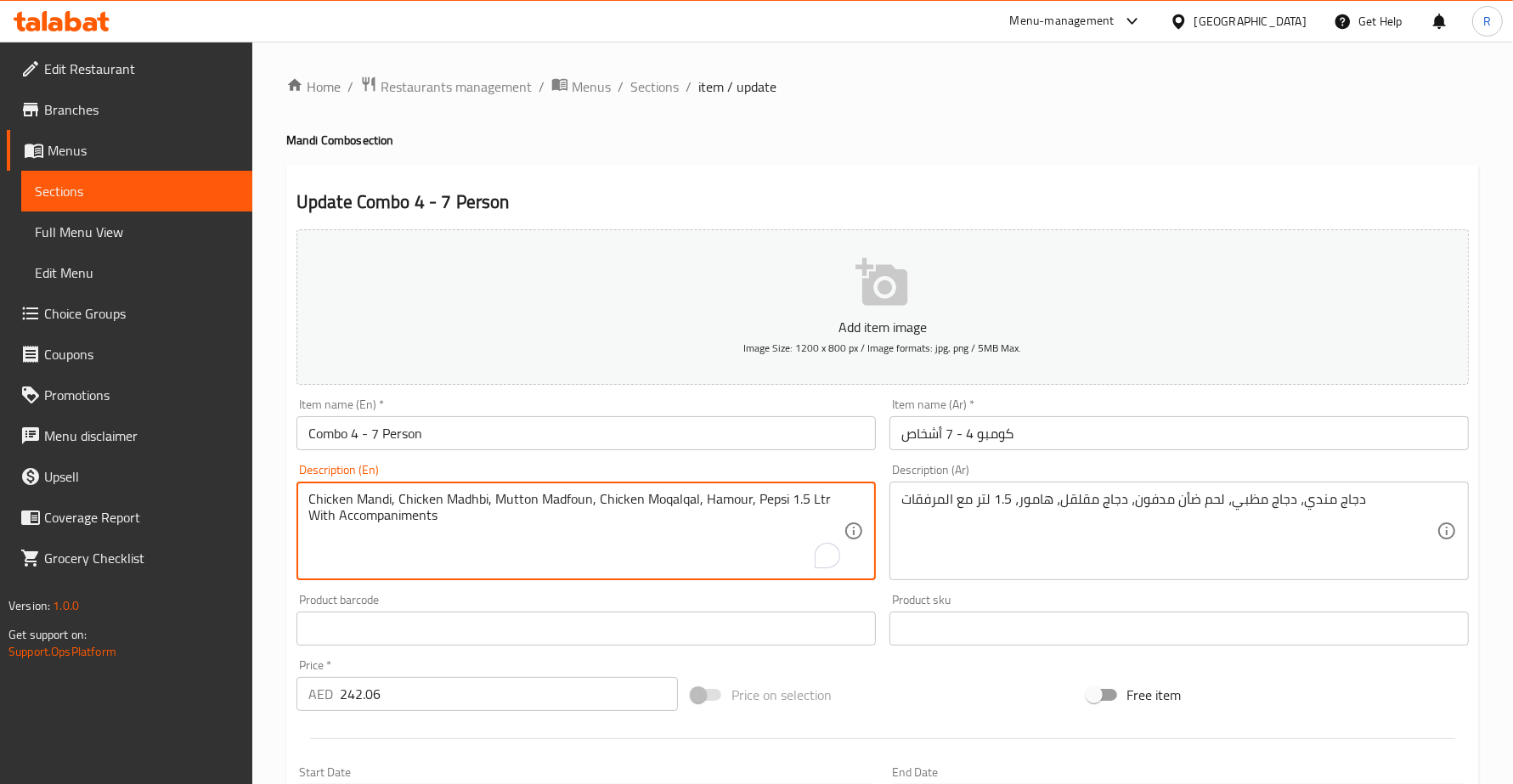
drag, startPoint x: 486, startPoint y: 496, endPoint x: 565, endPoint y: 531, distance: 86.4
type textarea "Chicken Mandi, Chicken Madhbi"
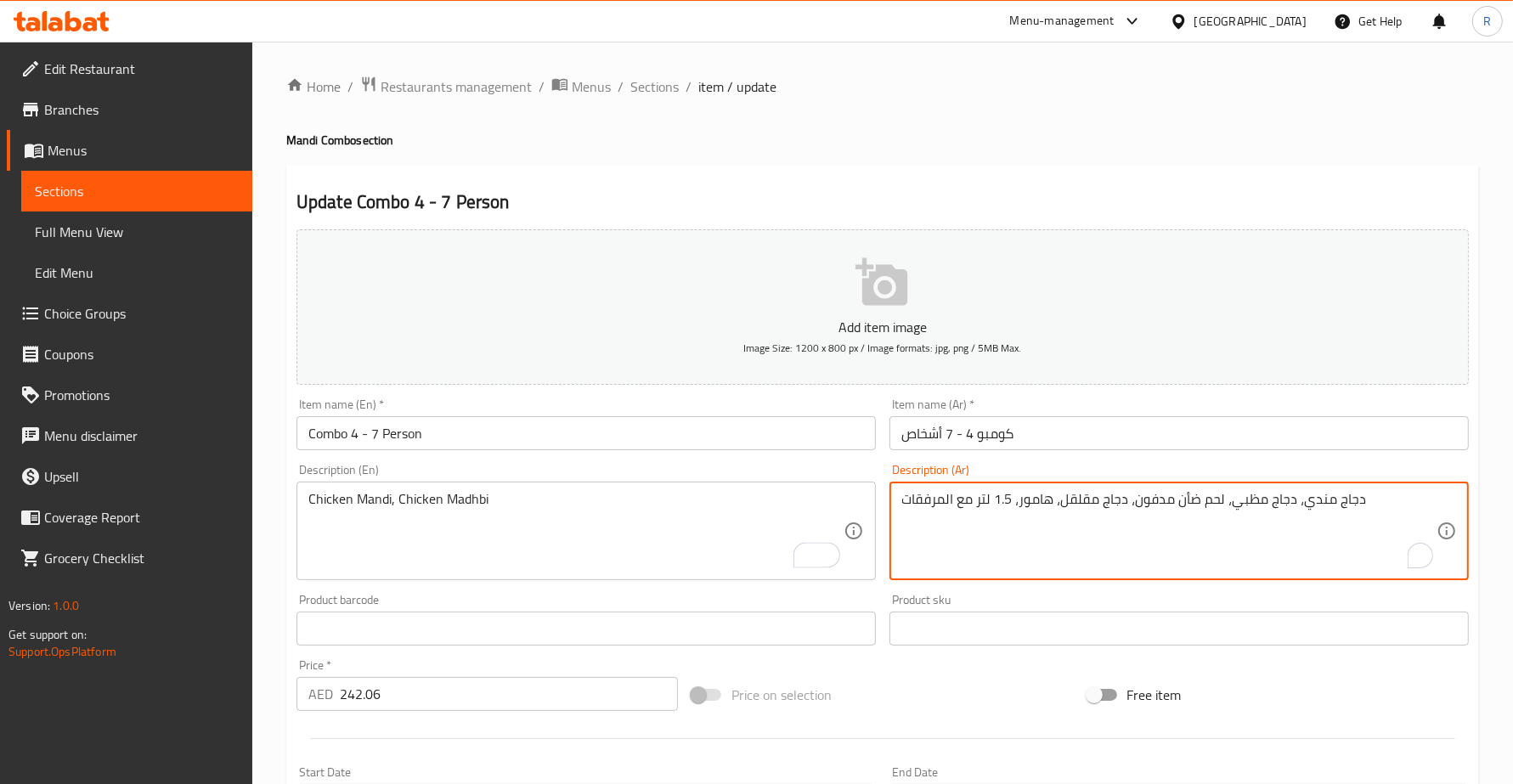
drag, startPoint x: 1131, startPoint y: 497, endPoint x: 880, endPoint y: 491, distance: 251.1
drag, startPoint x: 1225, startPoint y: 502, endPoint x: 898, endPoint y: 486, distance: 327.4
click at [898, 486] on div "دجاج مندي، دجاج مظبي، لحم ضأن مدفون، دجاج مقلقل، هامور، 1.5 لتر مع المرفقات Des…" at bounding box center [1179, 530] width 579 height 98
type textarea "دجاج مندي، دجاج مظبي"
click at [889, 599] on div "Product sku Product sku" at bounding box center [1179, 619] width 579 height 52
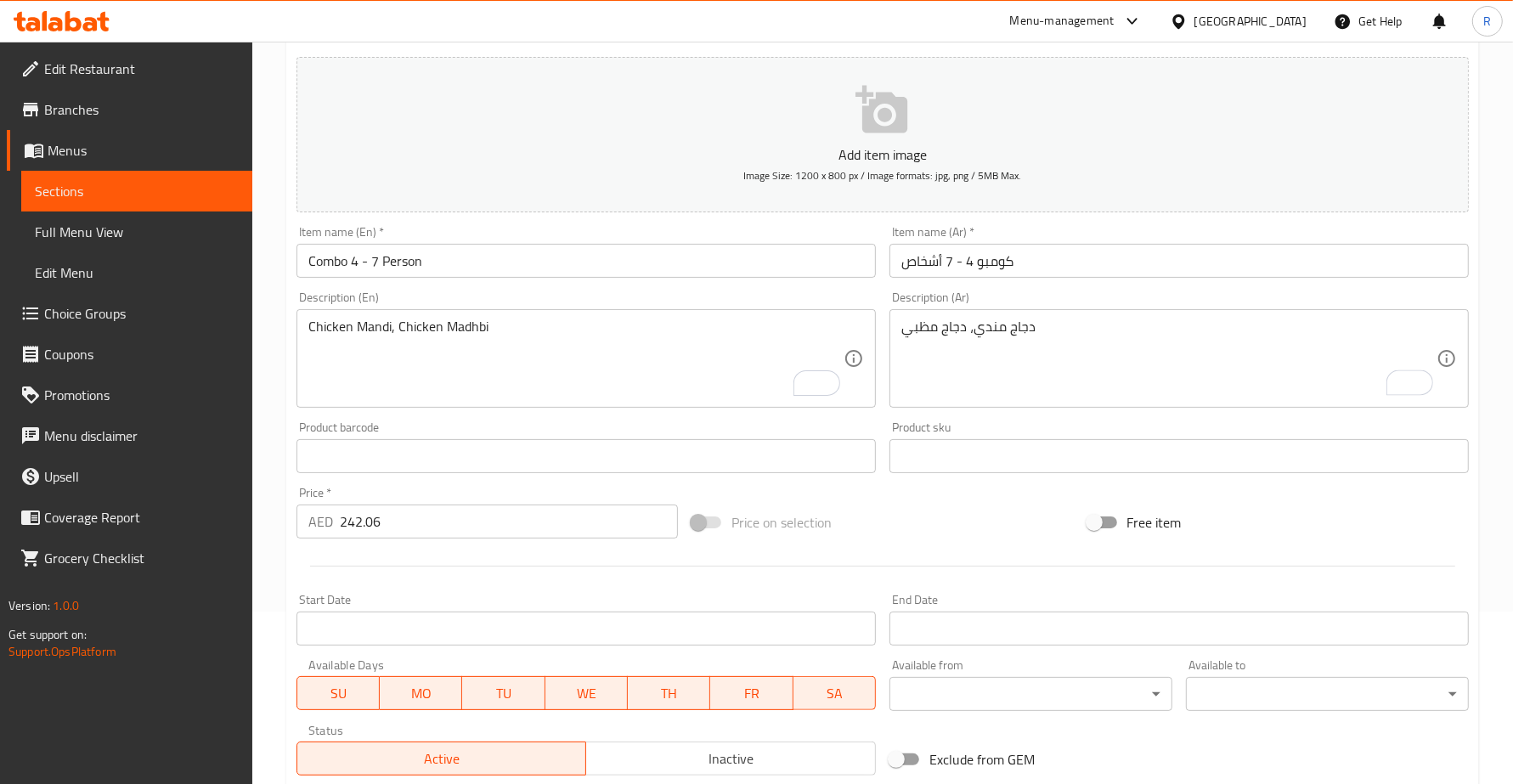
scroll to position [413, 0]
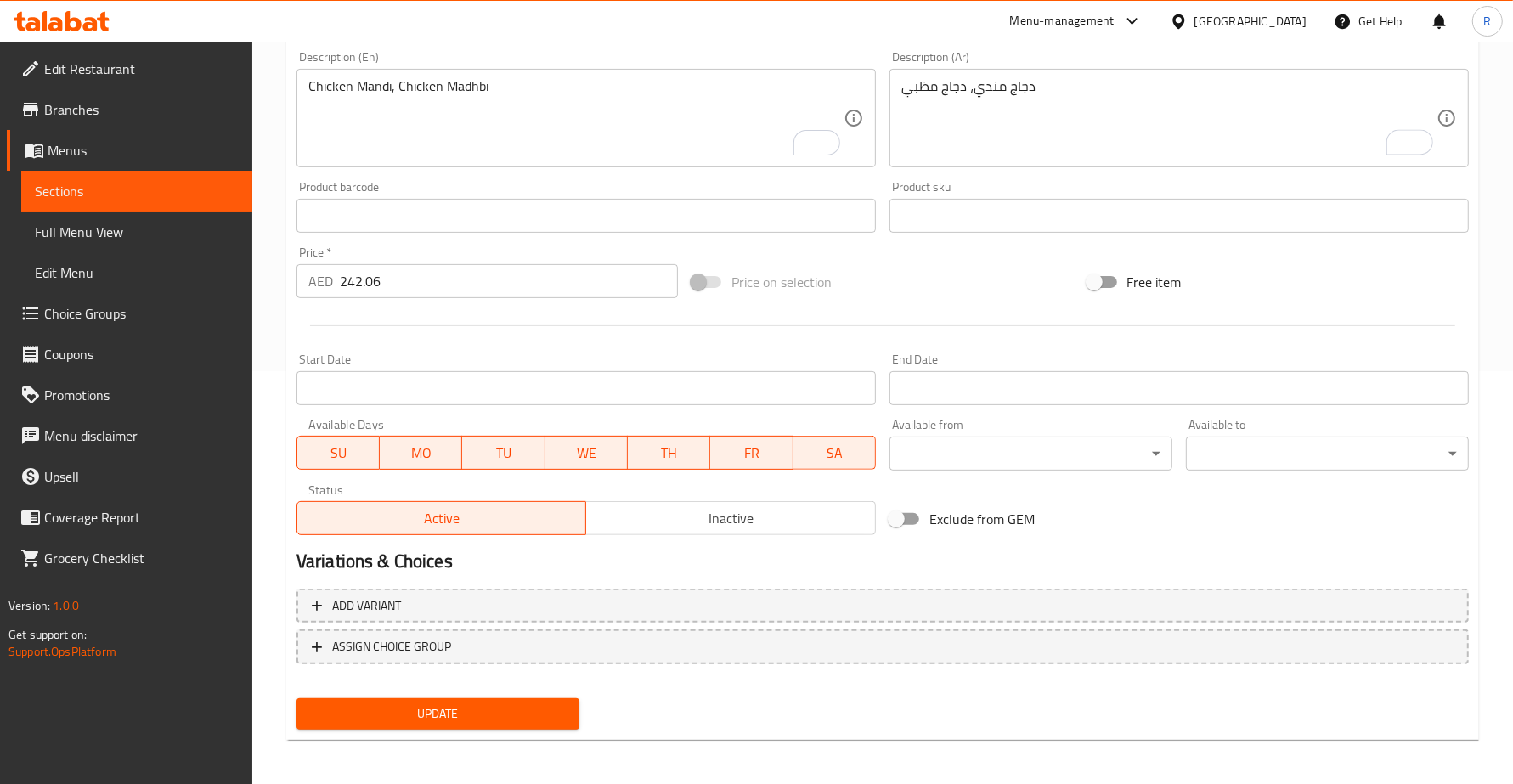
click at [535, 710] on span "Update" at bounding box center [438, 714] width 256 height 21
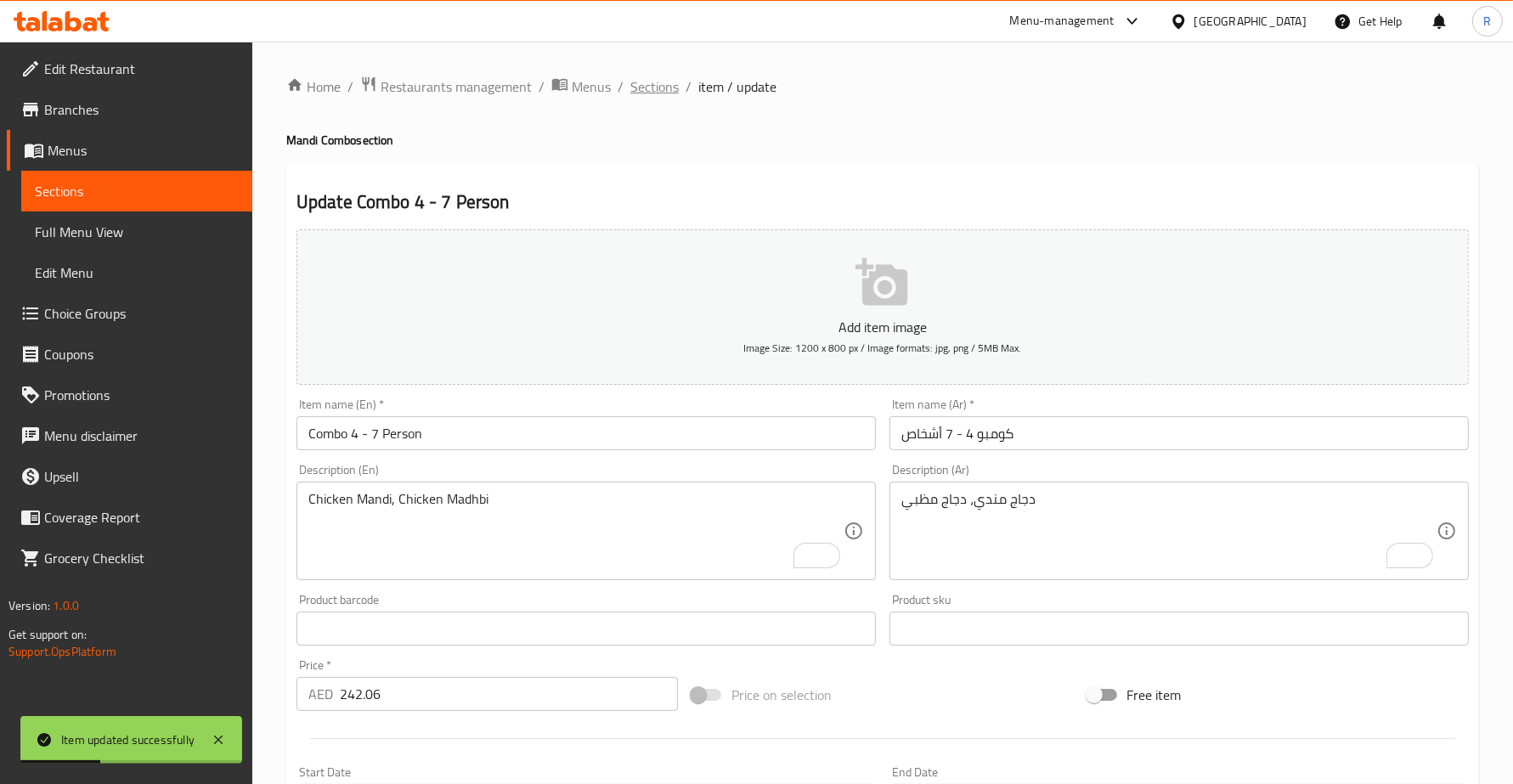
click at [669, 92] on span "Sections" at bounding box center [654, 86] width 49 height 21
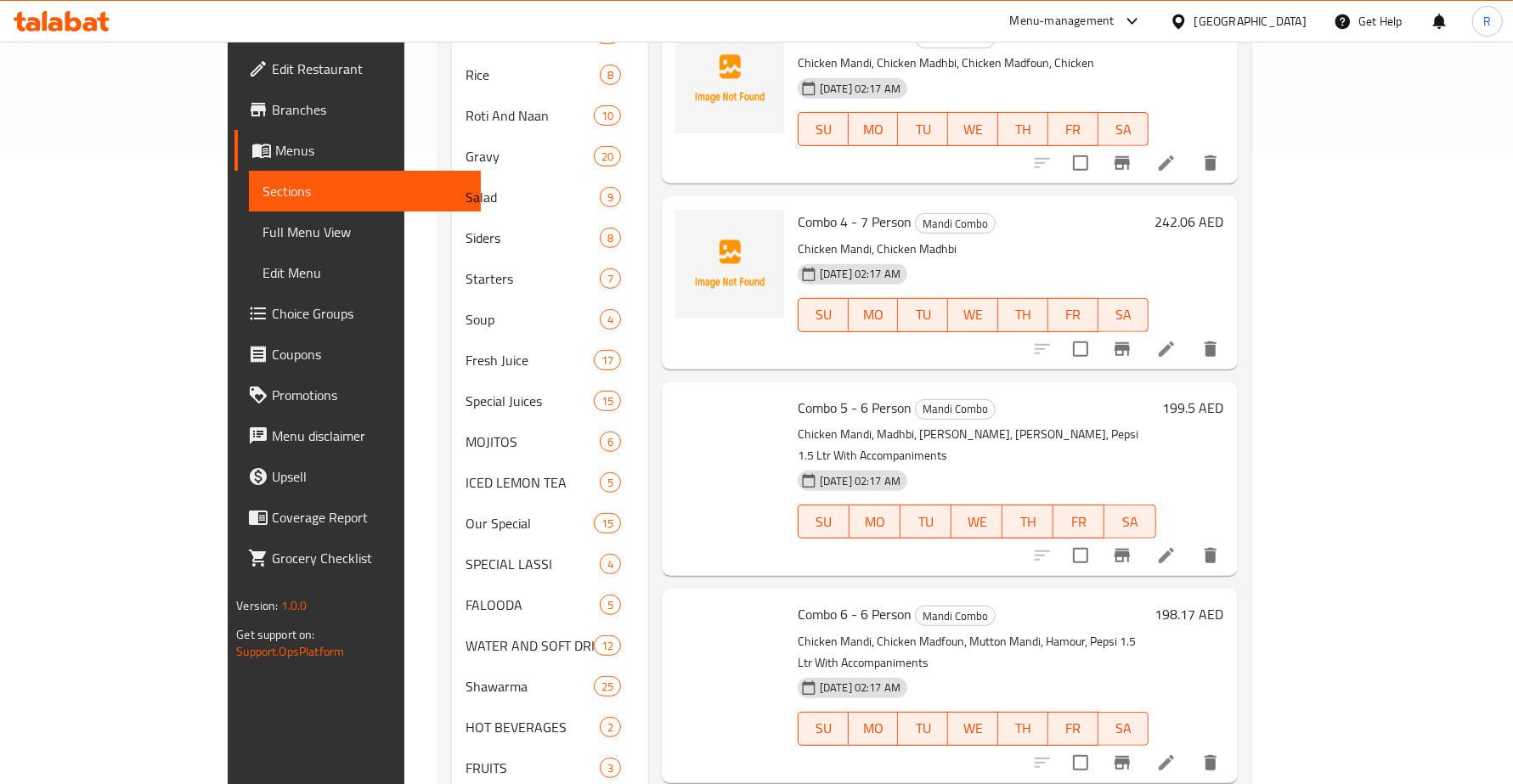
scroll to position [662, 0]
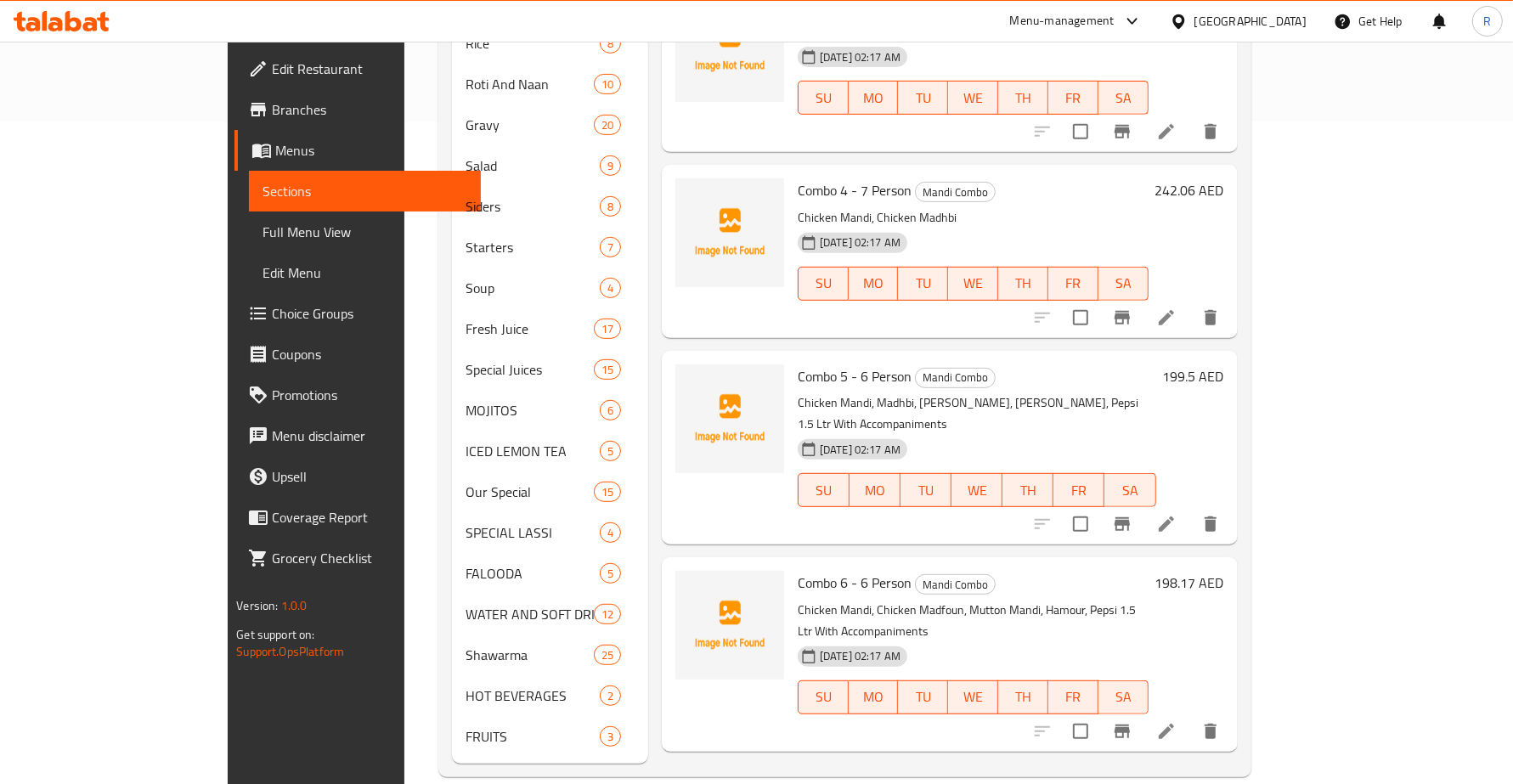
click at [1191, 508] on li at bounding box center [1167, 523] width 48 height 31
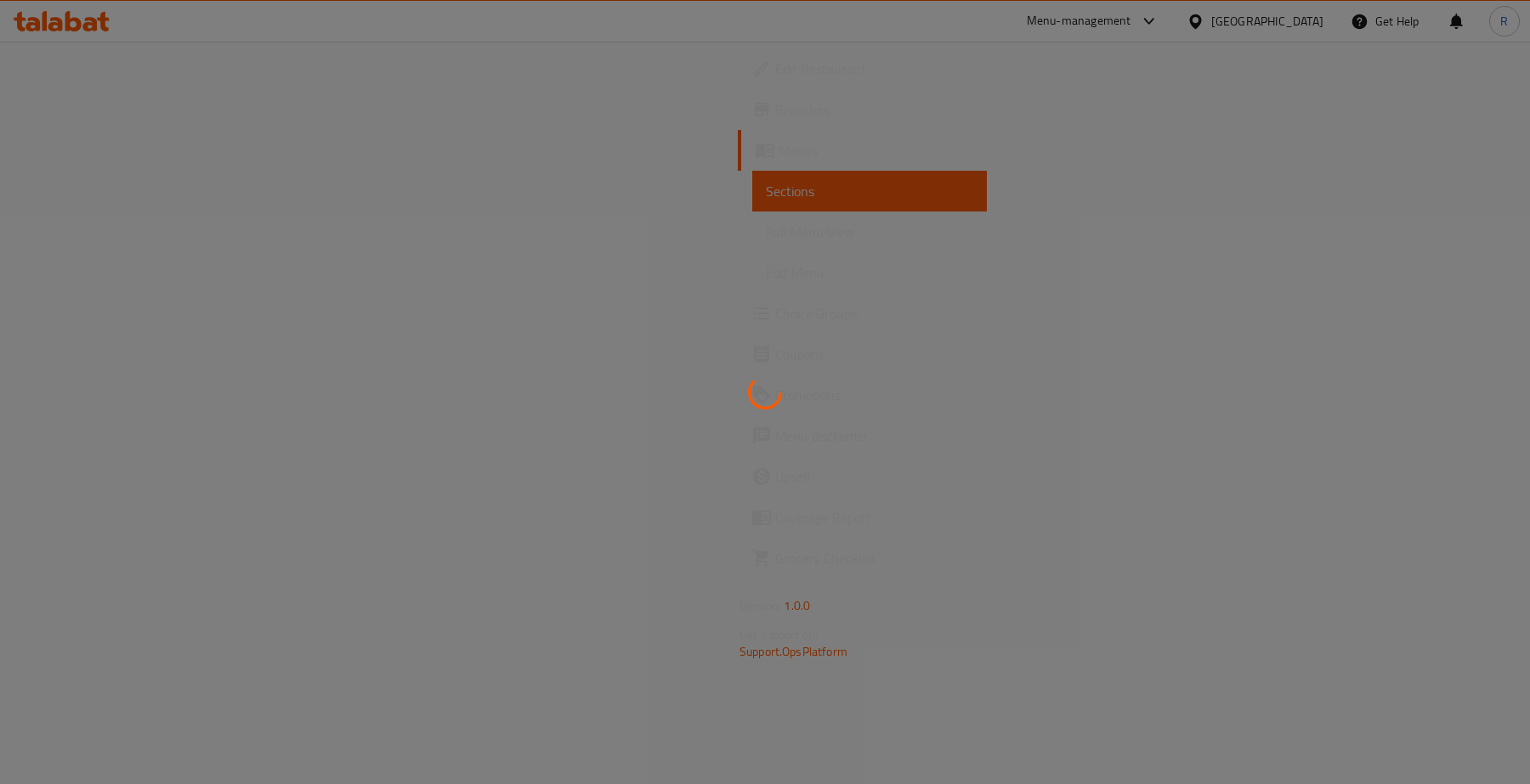
click at [1398, 483] on div at bounding box center [765, 392] width 1530 height 784
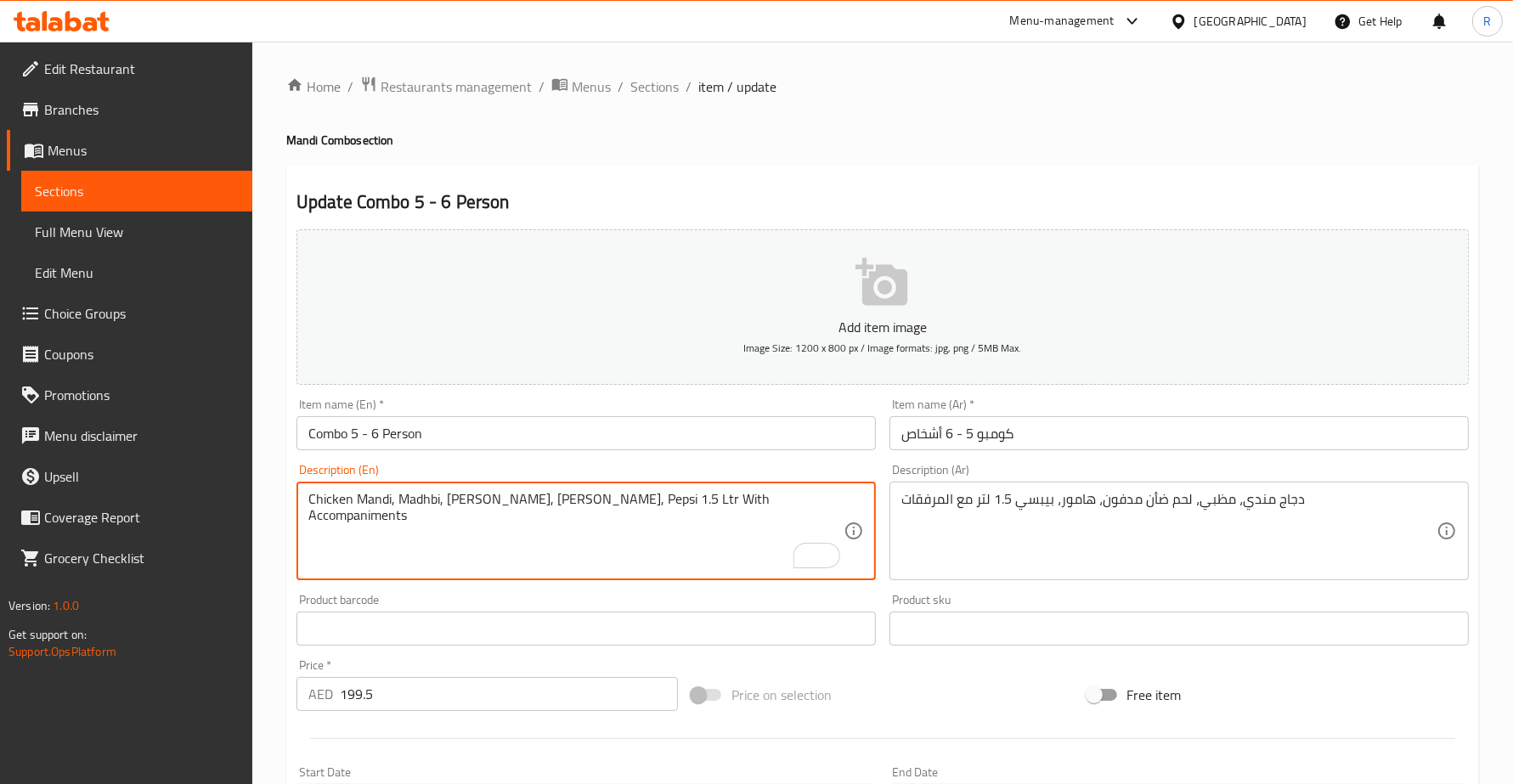
drag, startPoint x: 542, startPoint y: 500, endPoint x: 822, endPoint y: 505, distance: 280.0
type textarea "Chicken Mandi, Madhbi, Mutton Madfoun"
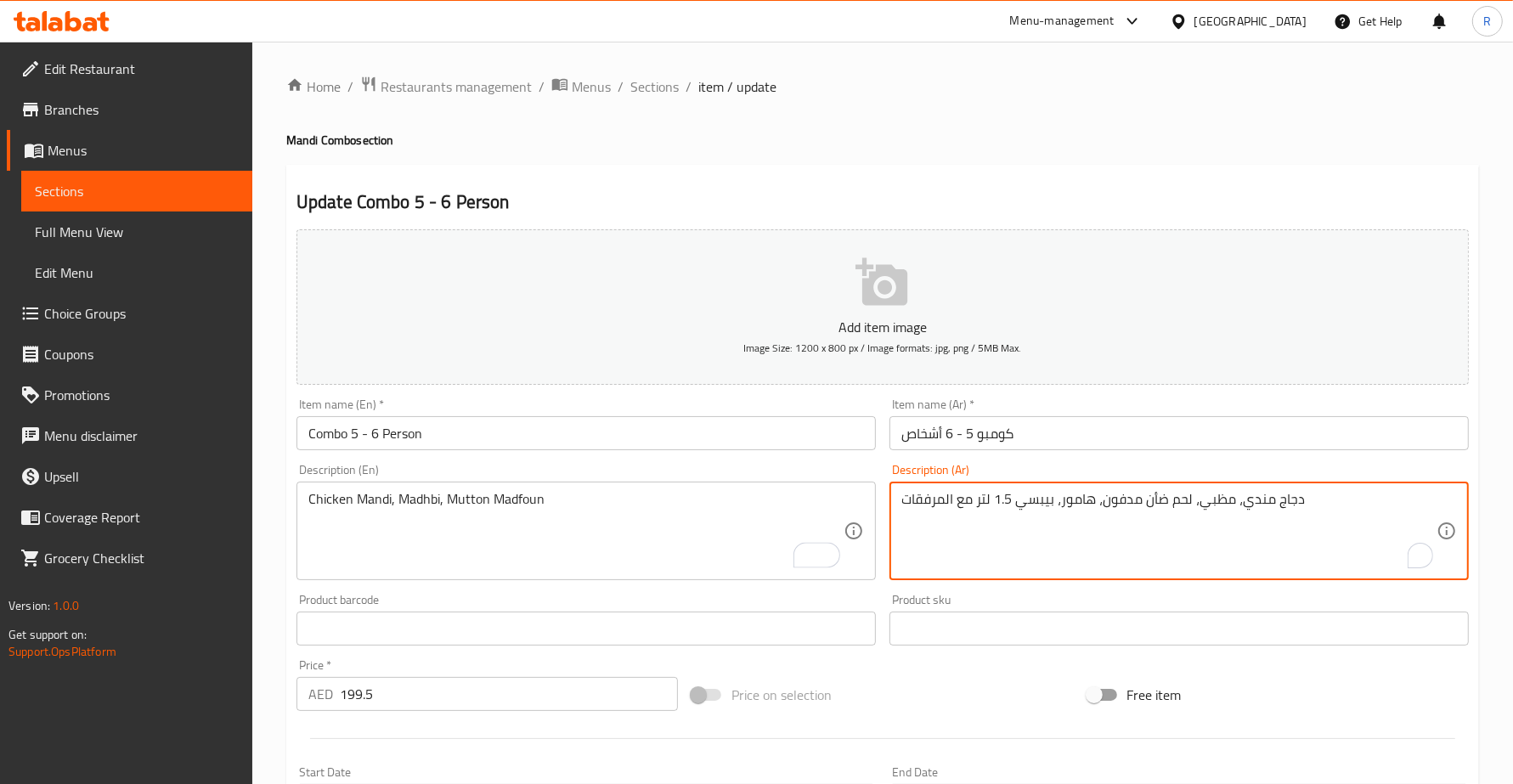
drag, startPoint x: 1102, startPoint y: 502, endPoint x: 900, endPoint y: 493, distance: 202.2
type textarea "دجاج مندي، مظبي، لحم ضأن مدفون"
click at [879, 593] on div "Product barcode Product barcode" at bounding box center [586, 619] width 593 height 65
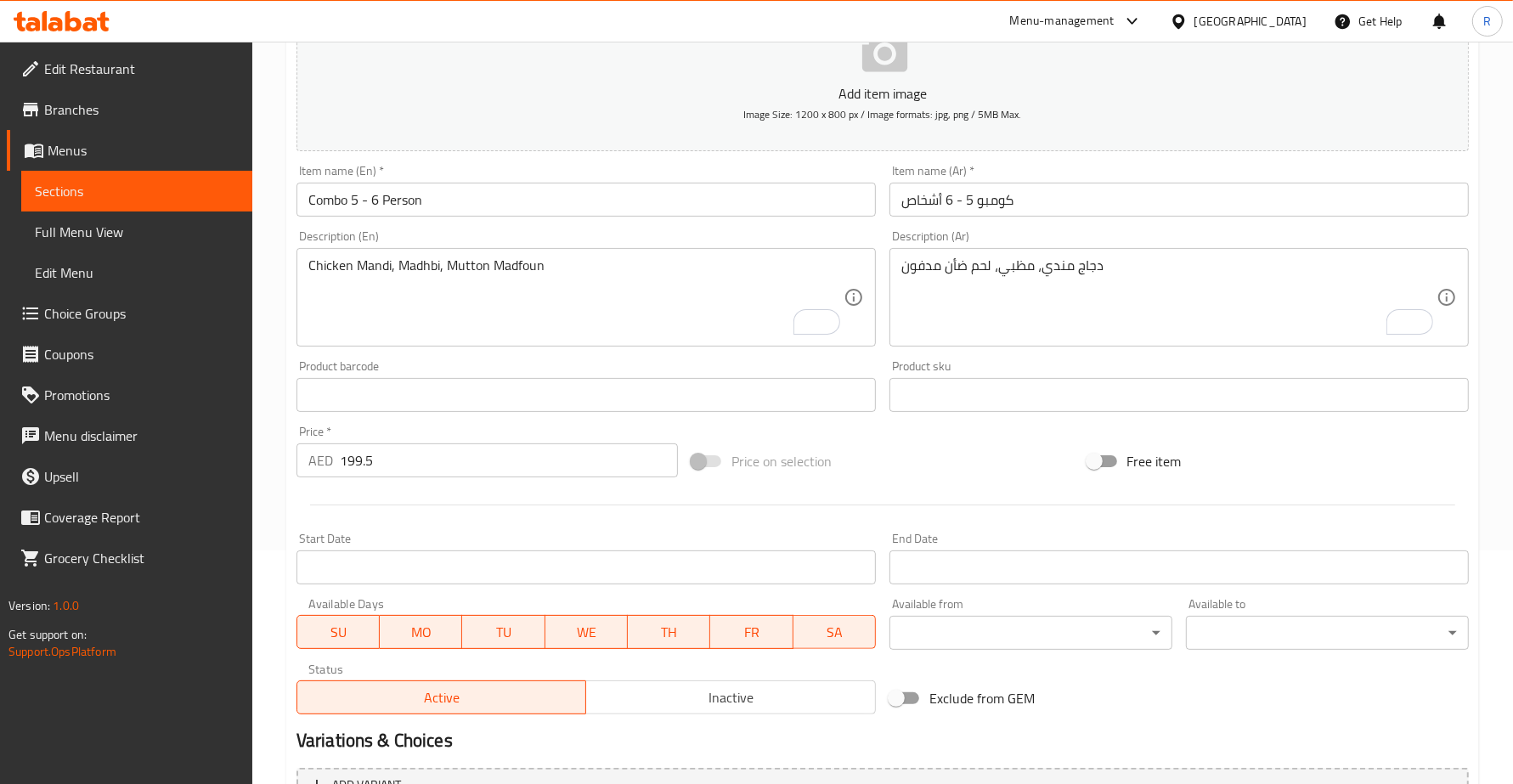
scroll to position [413, 0]
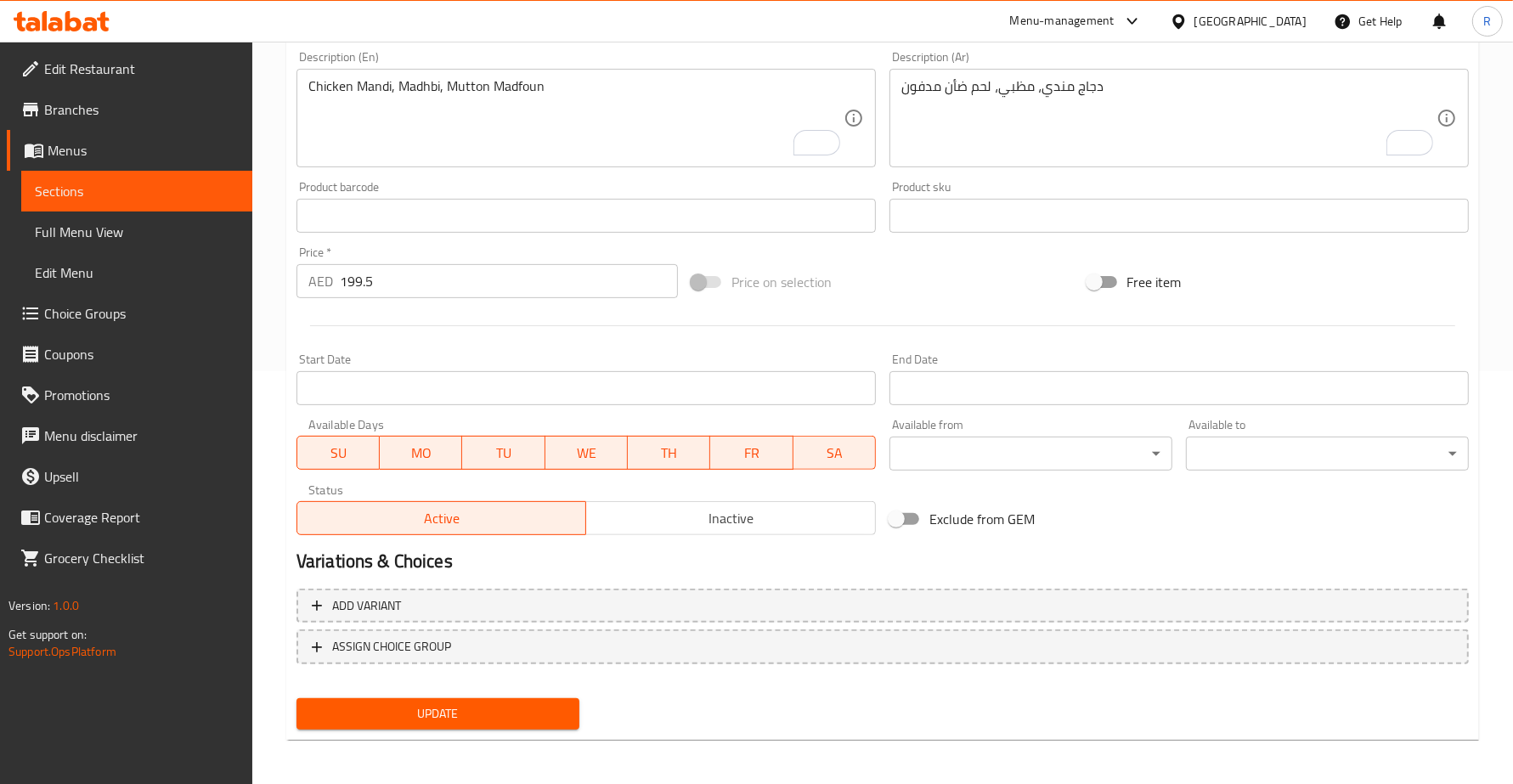
click at [532, 708] on span "Update" at bounding box center [438, 714] width 256 height 21
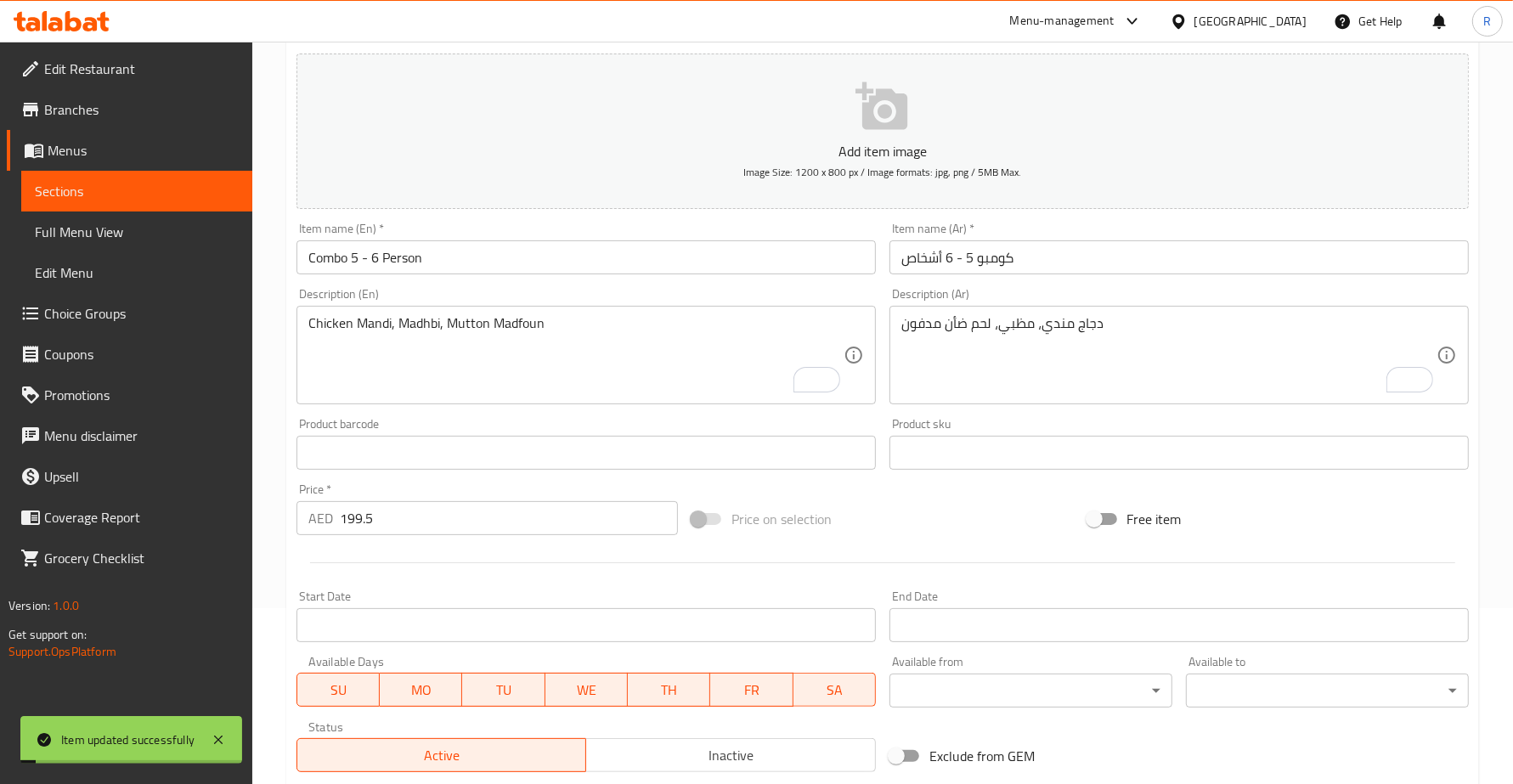
scroll to position [0, 0]
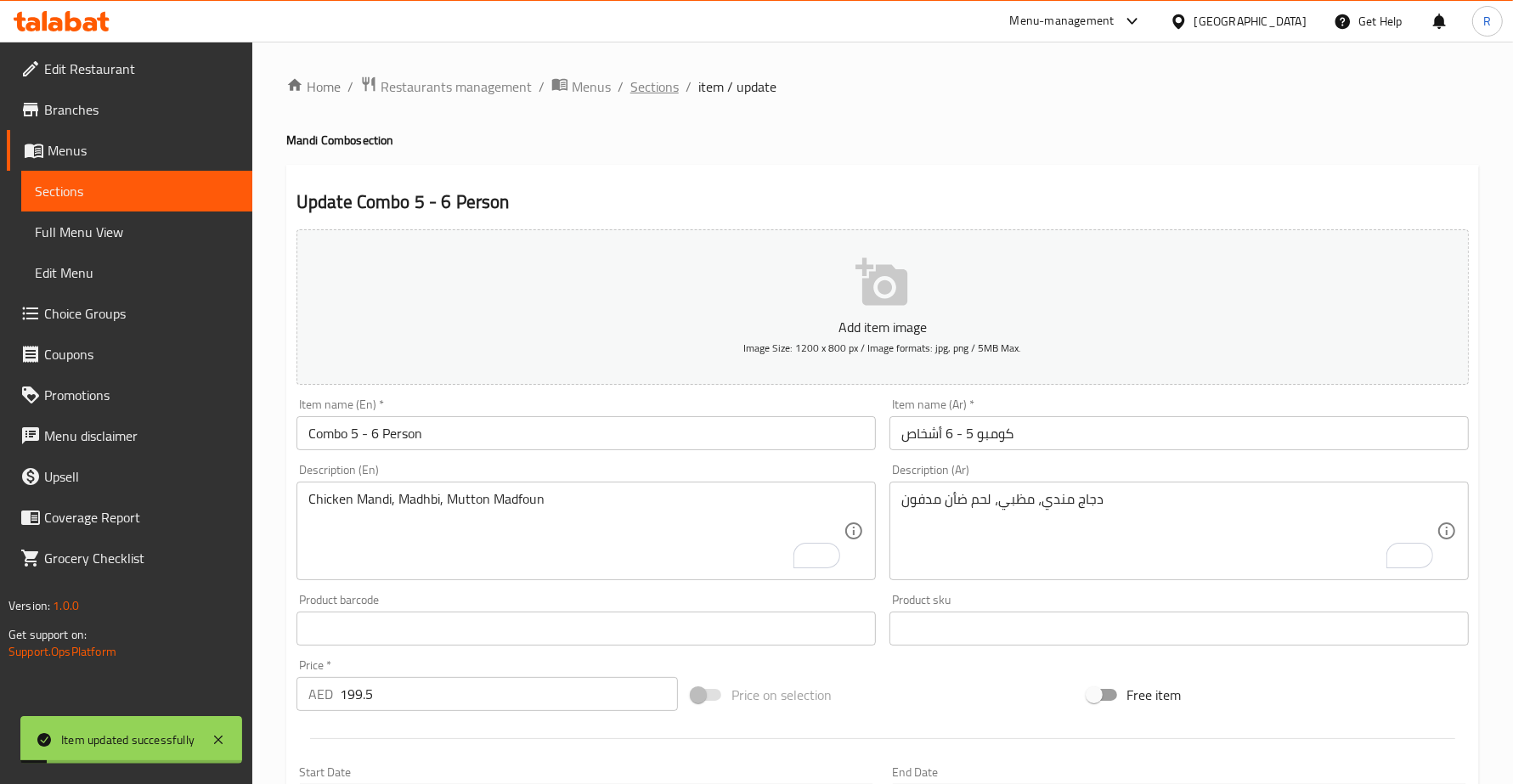
click at [636, 78] on span "Sections" at bounding box center [654, 86] width 49 height 21
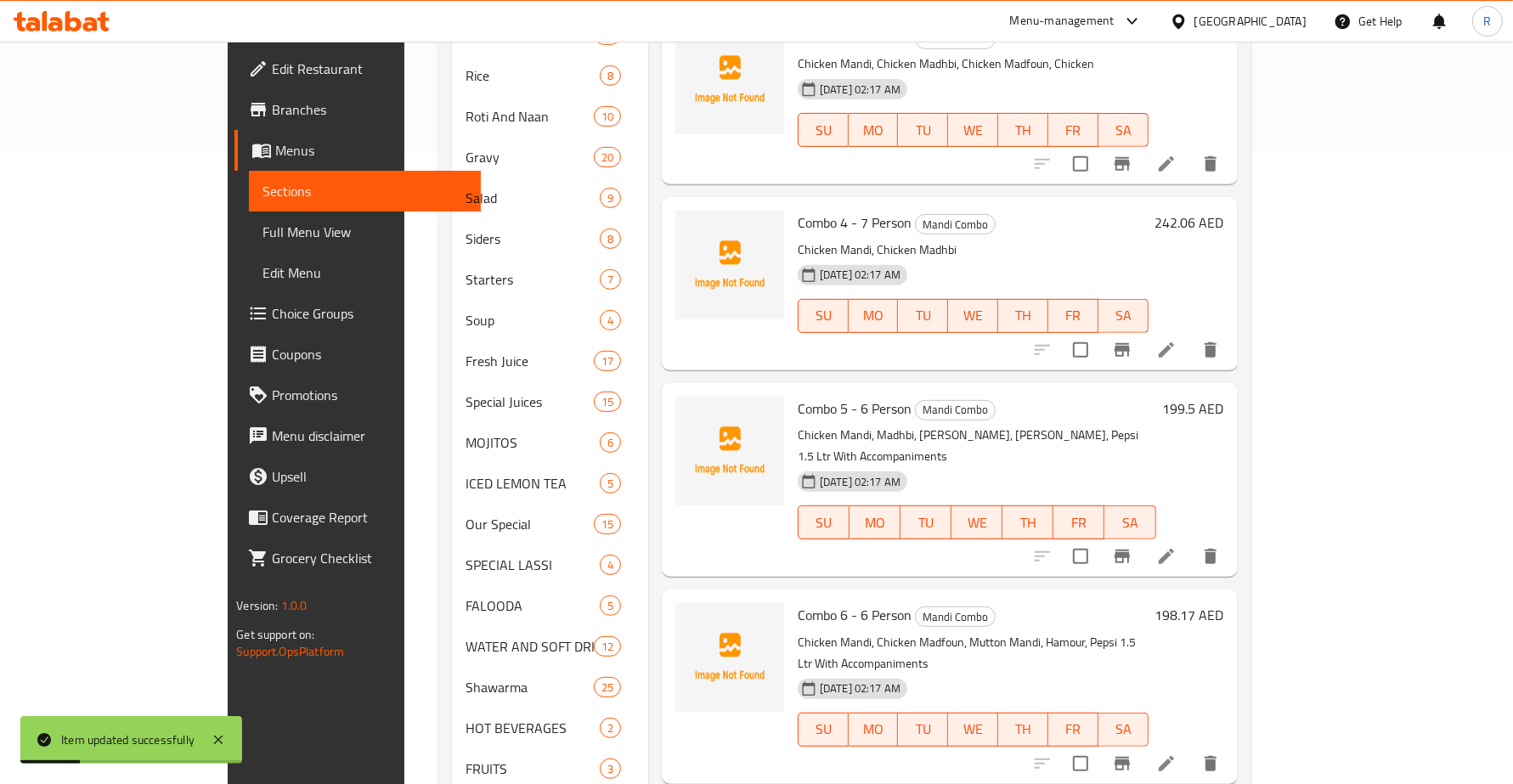
scroll to position [662, 0]
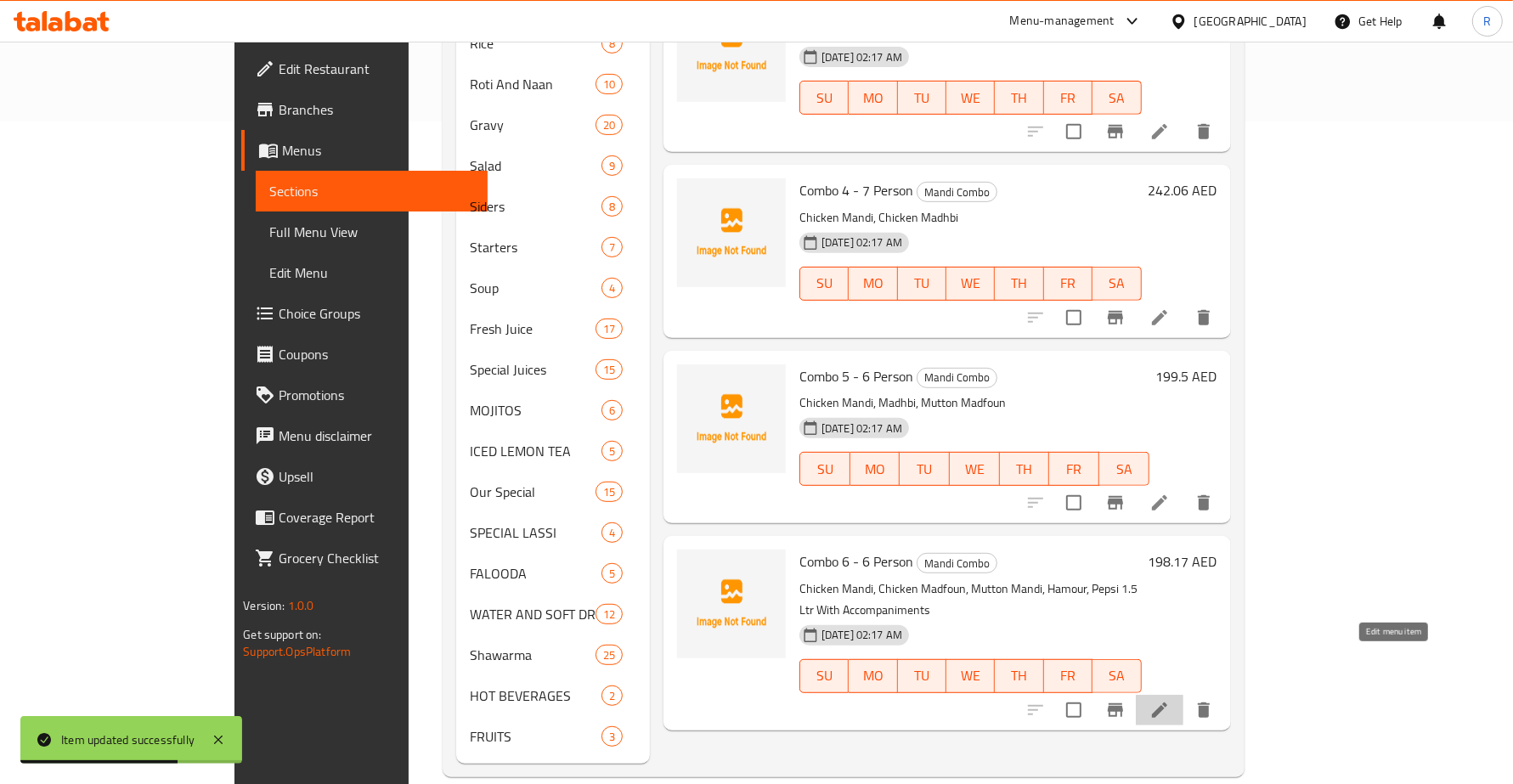
click at [1170, 700] on icon at bounding box center [1160, 710] width 21 height 21
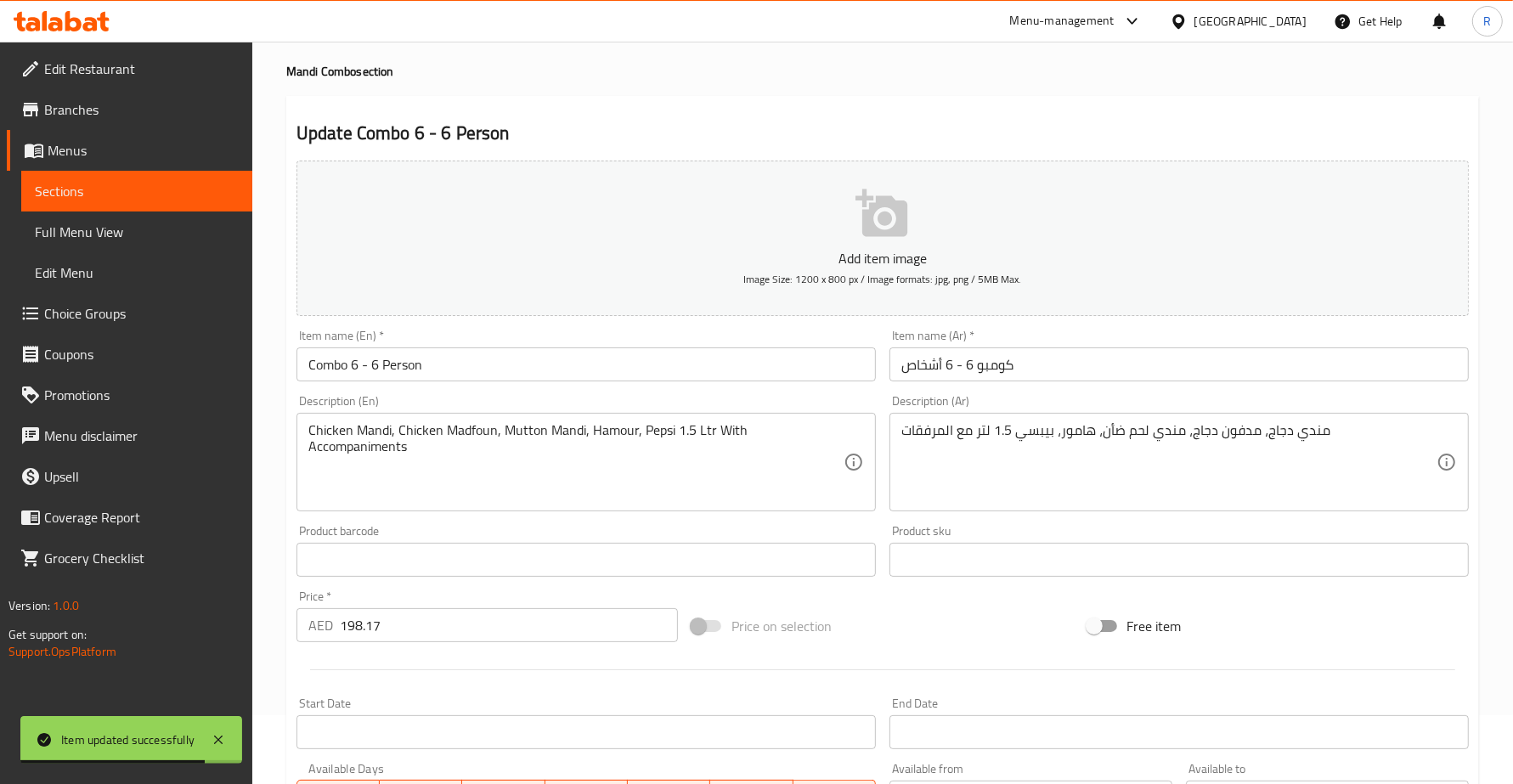
scroll to position [106, 0]
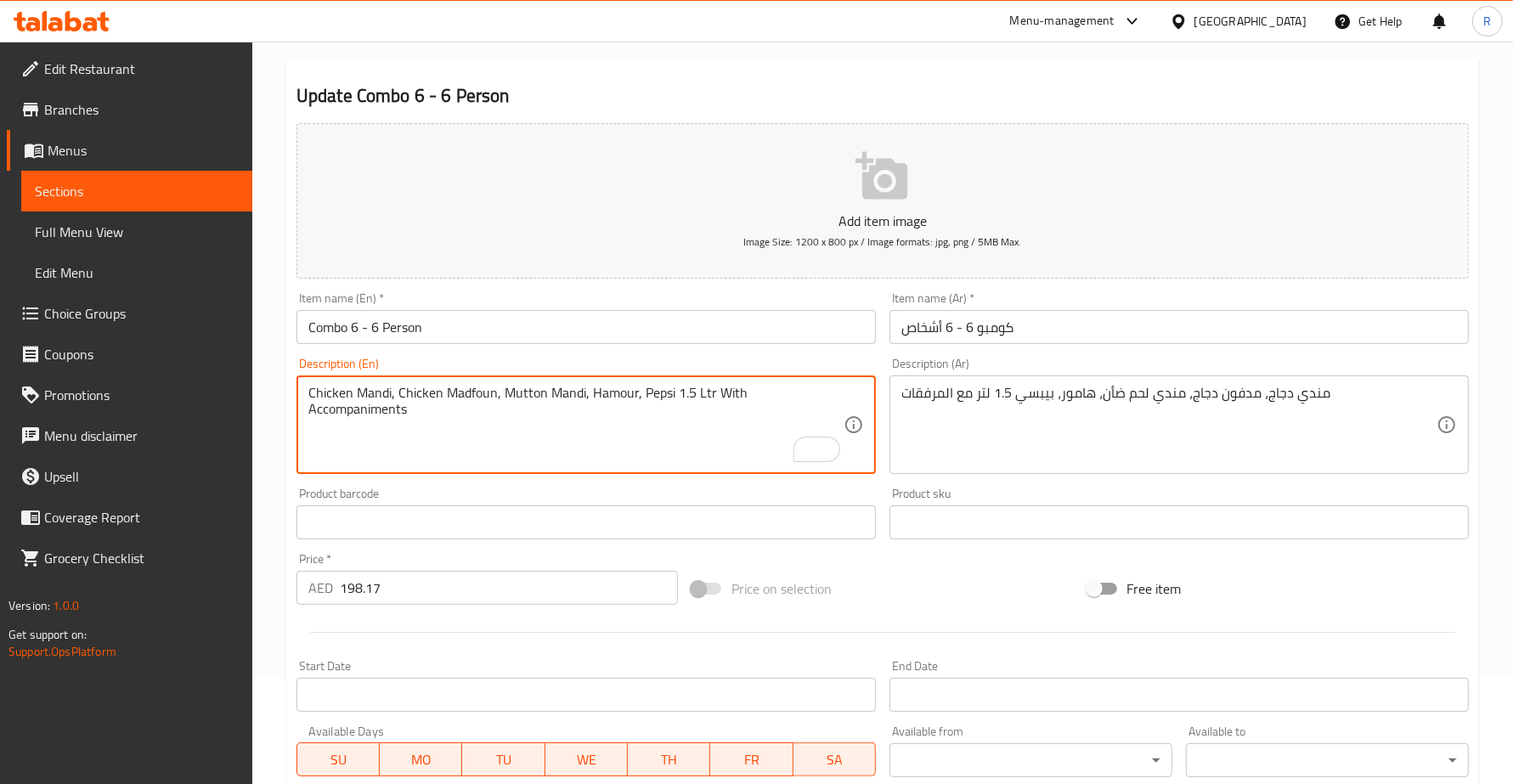
drag, startPoint x: 496, startPoint y: 392, endPoint x: 850, endPoint y: 392, distance: 354.0
type textarea "Chicken Mandi, Chicken Madfoun"
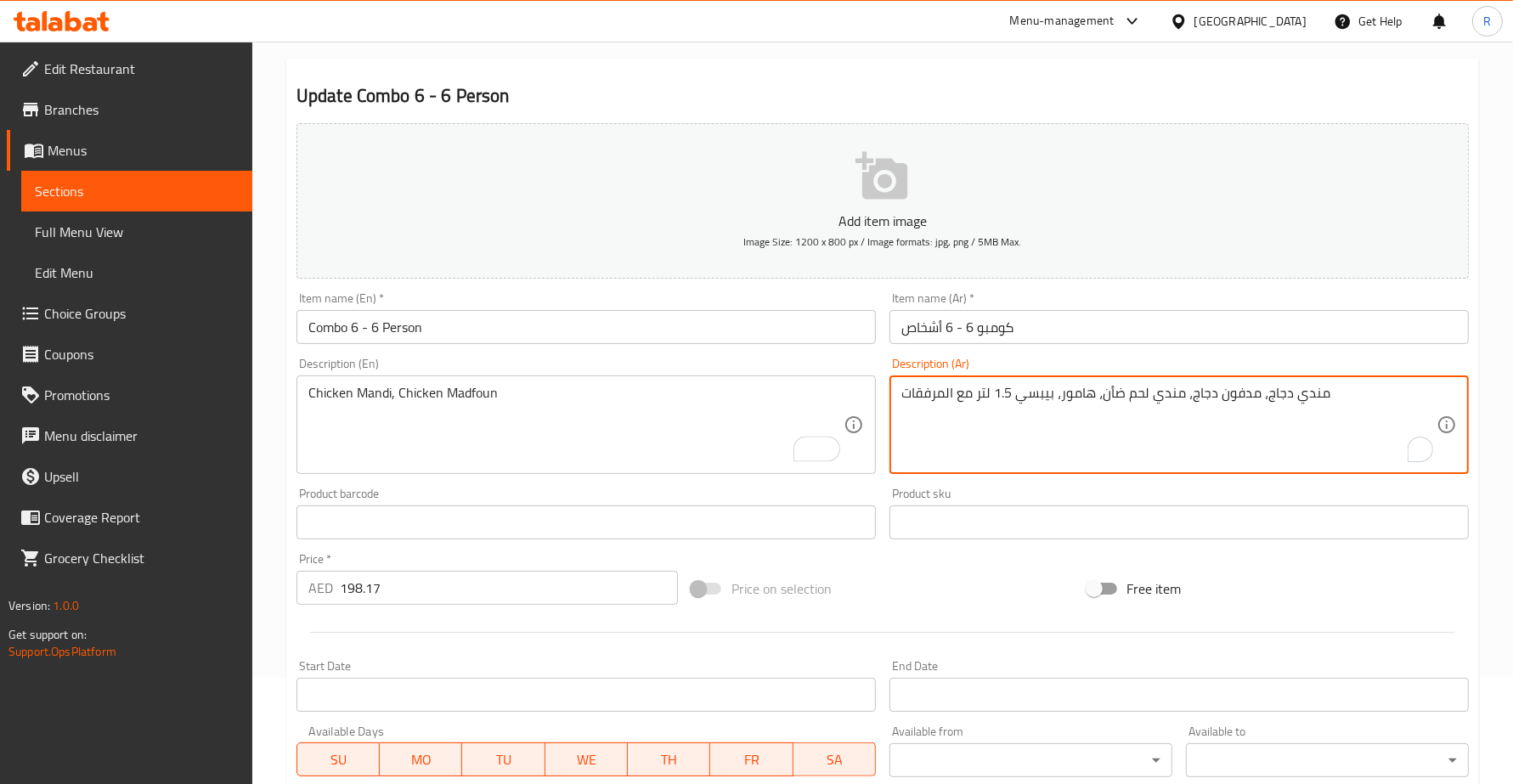
drag, startPoint x: 1186, startPoint y: 395, endPoint x: 877, endPoint y: 392, distance: 309.0
type textarea "مندي دجاج، مدفون دجاج"
click at [881, 493] on div "Product barcode Product barcode" at bounding box center [586, 513] width 593 height 65
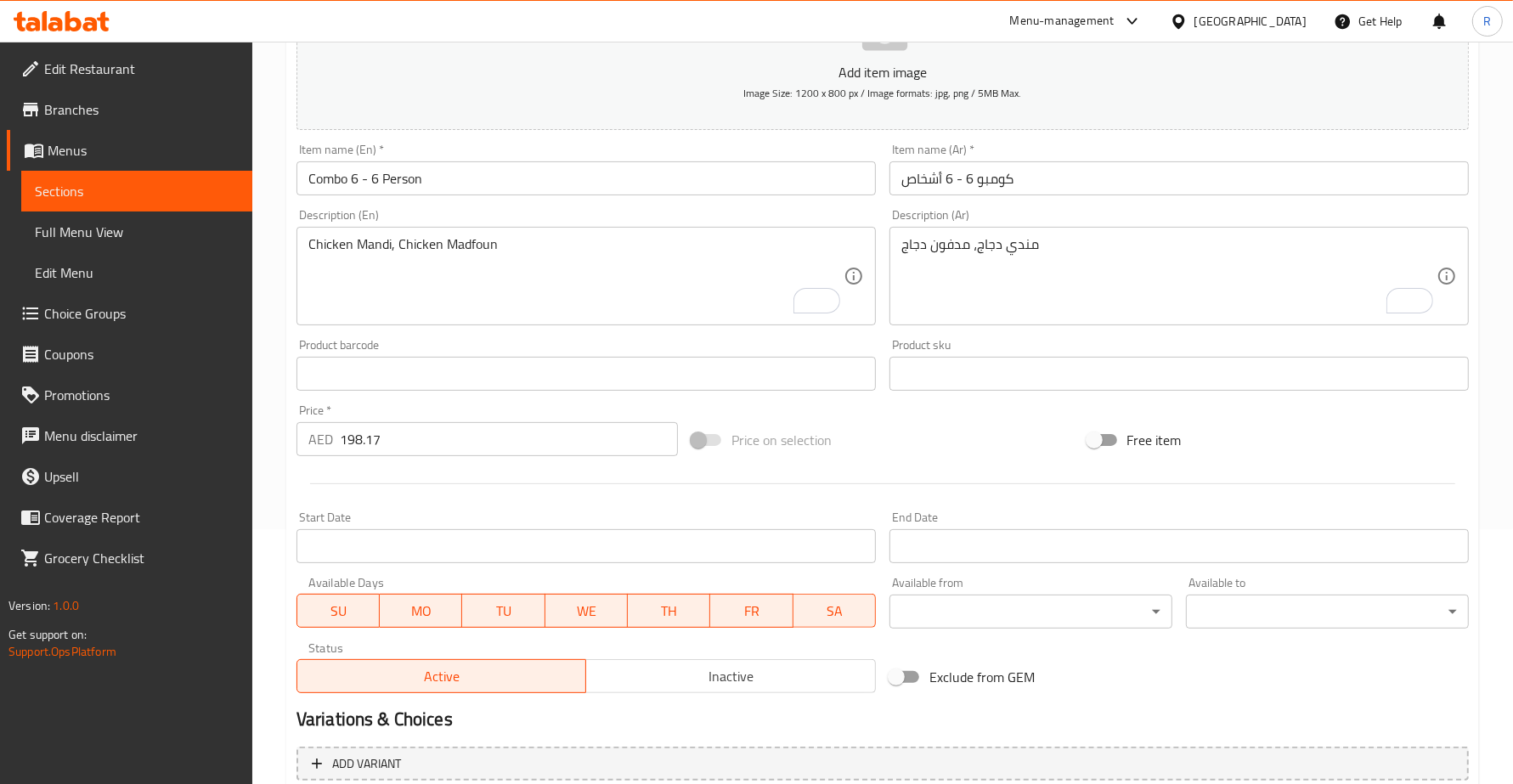
scroll to position [413, 0]
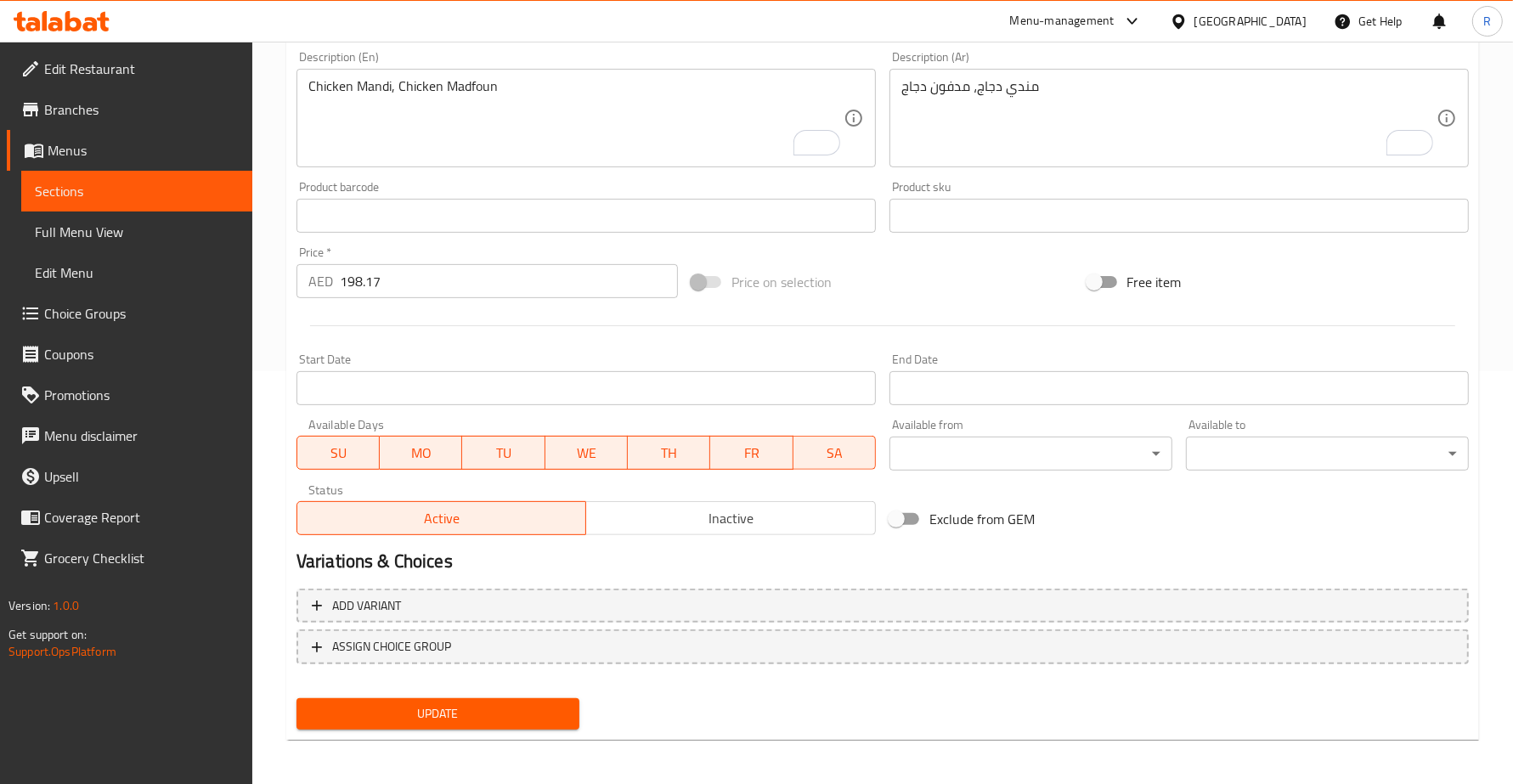
click at [572, 703] on button "Update" at bounding box center [437, 714] width 283 height 32
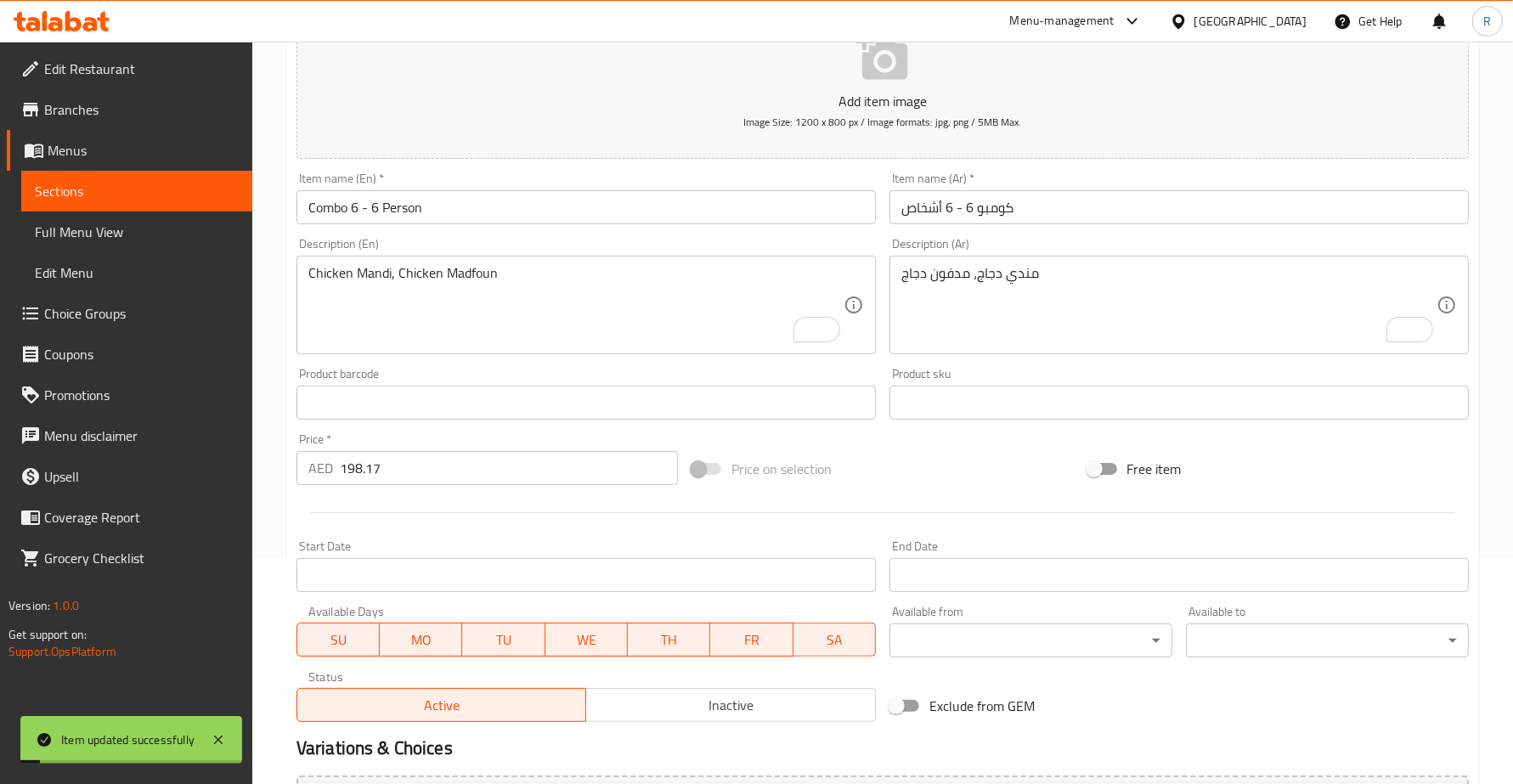
scroll to position [0, 0]
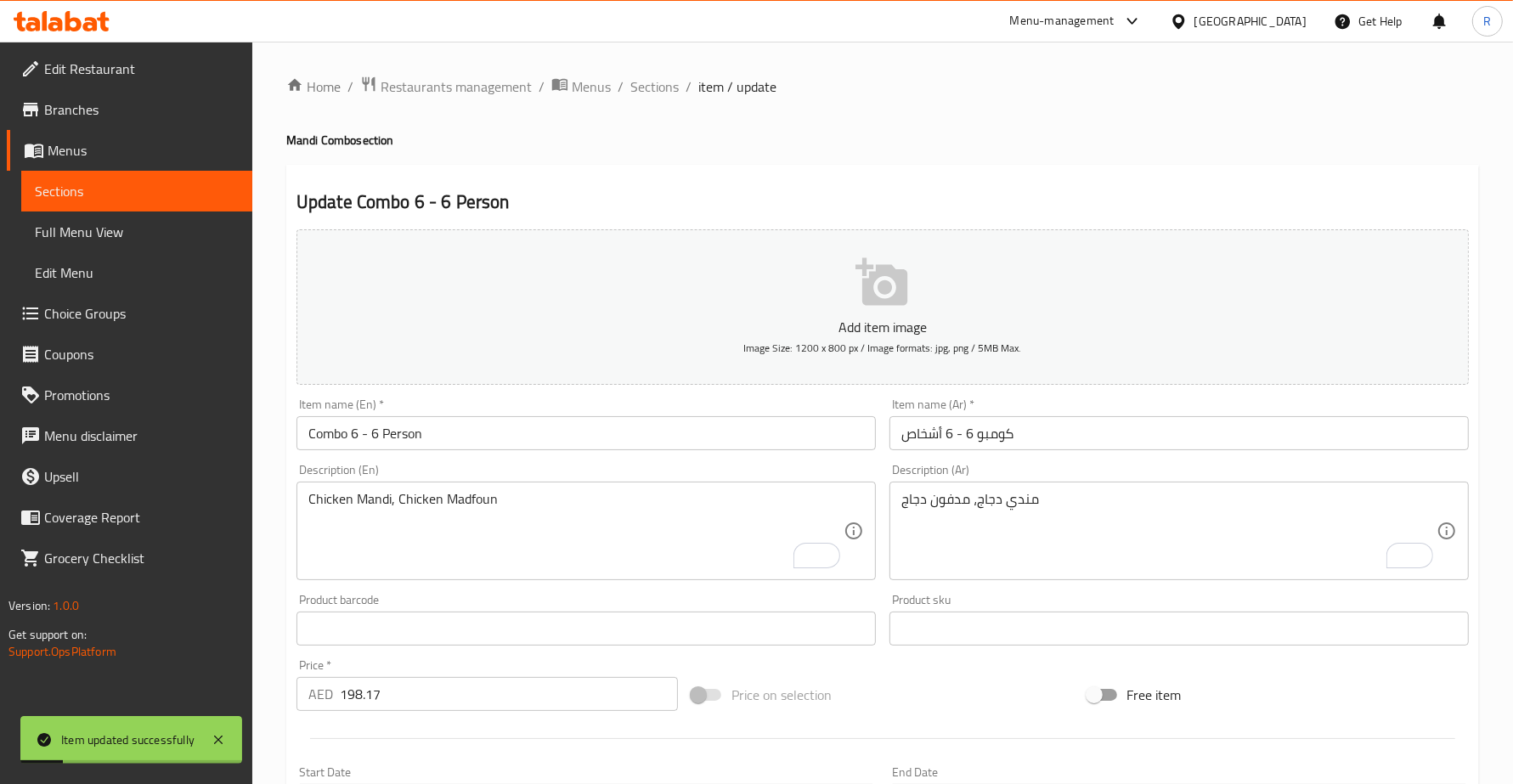
click at [671, 98] on div "Home / Restaurants management / Menus / Sections / item / update Mandi Combo se…" at bounding box center [882, 620] width 1193 height 1090
click at [661, 91] on span "Sections" at bounding box center [654, 86] width 49 height 21
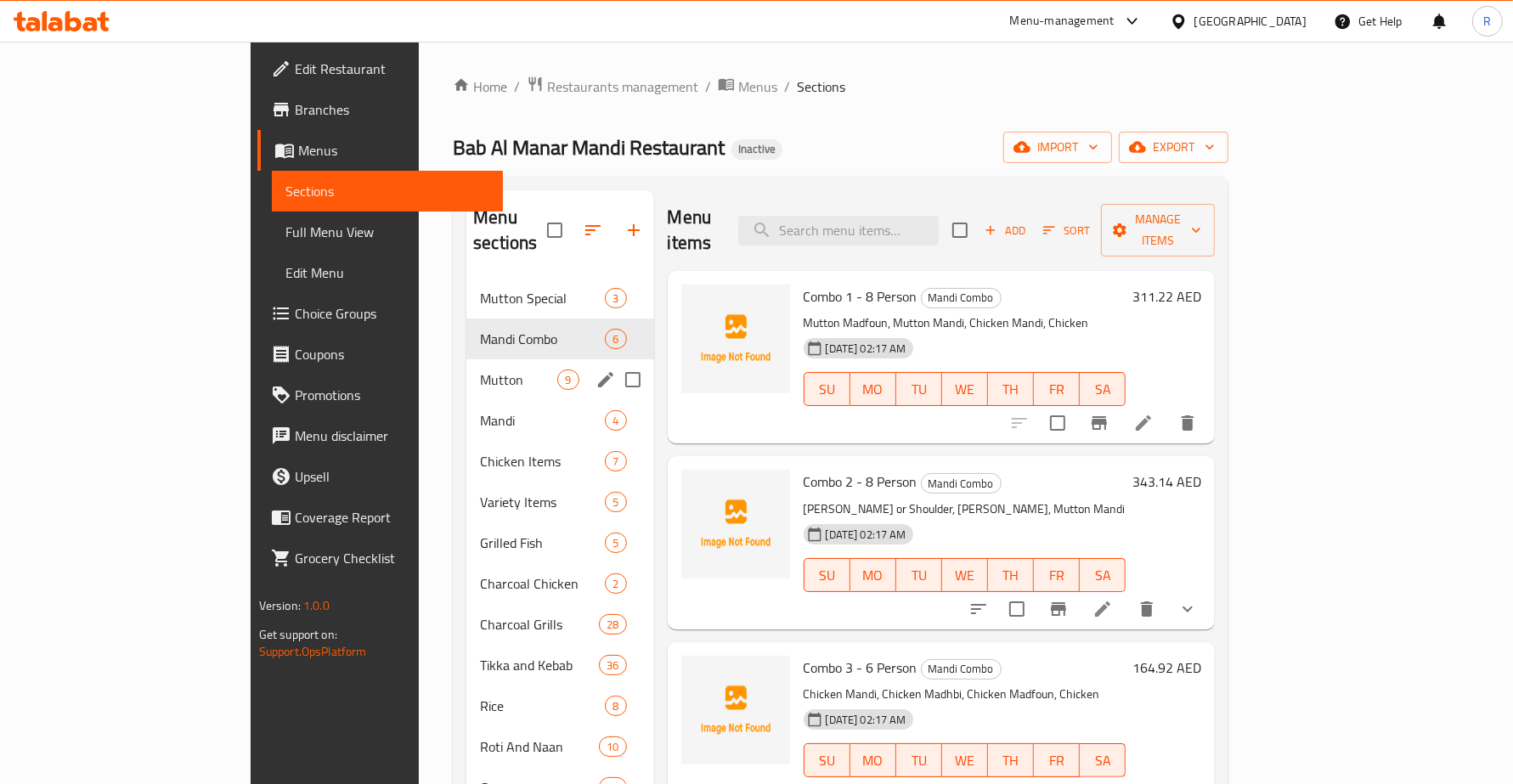
click at [466, 360] on div "Mutton 9" at bounding box center [559, 380] width 187 height 41
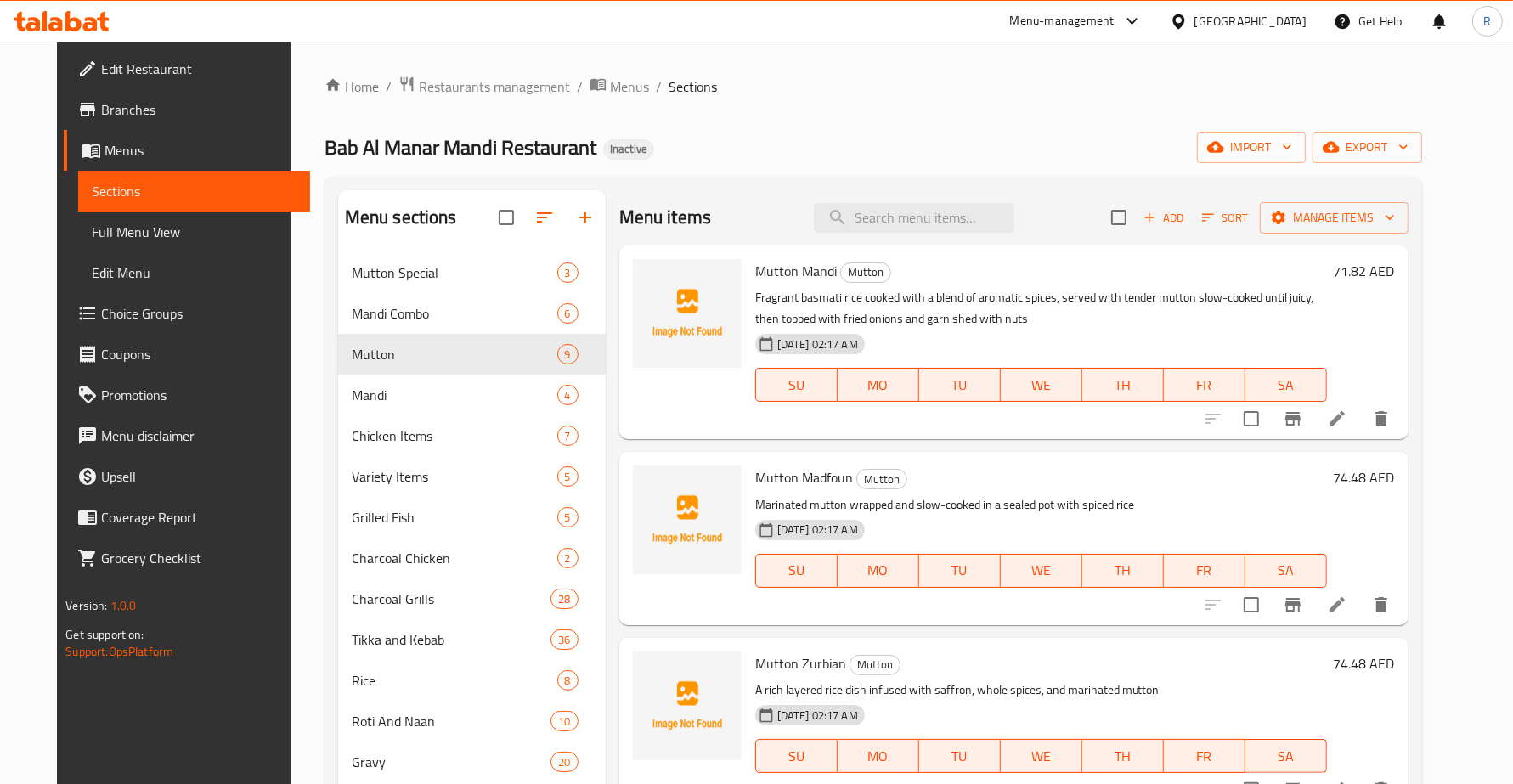
click at [1017, 514] on p "Marinated mutton wrapped and slow-cooked in a sealed pot with spiced rice" at bounding box center [1041, 504] width 572 height 21
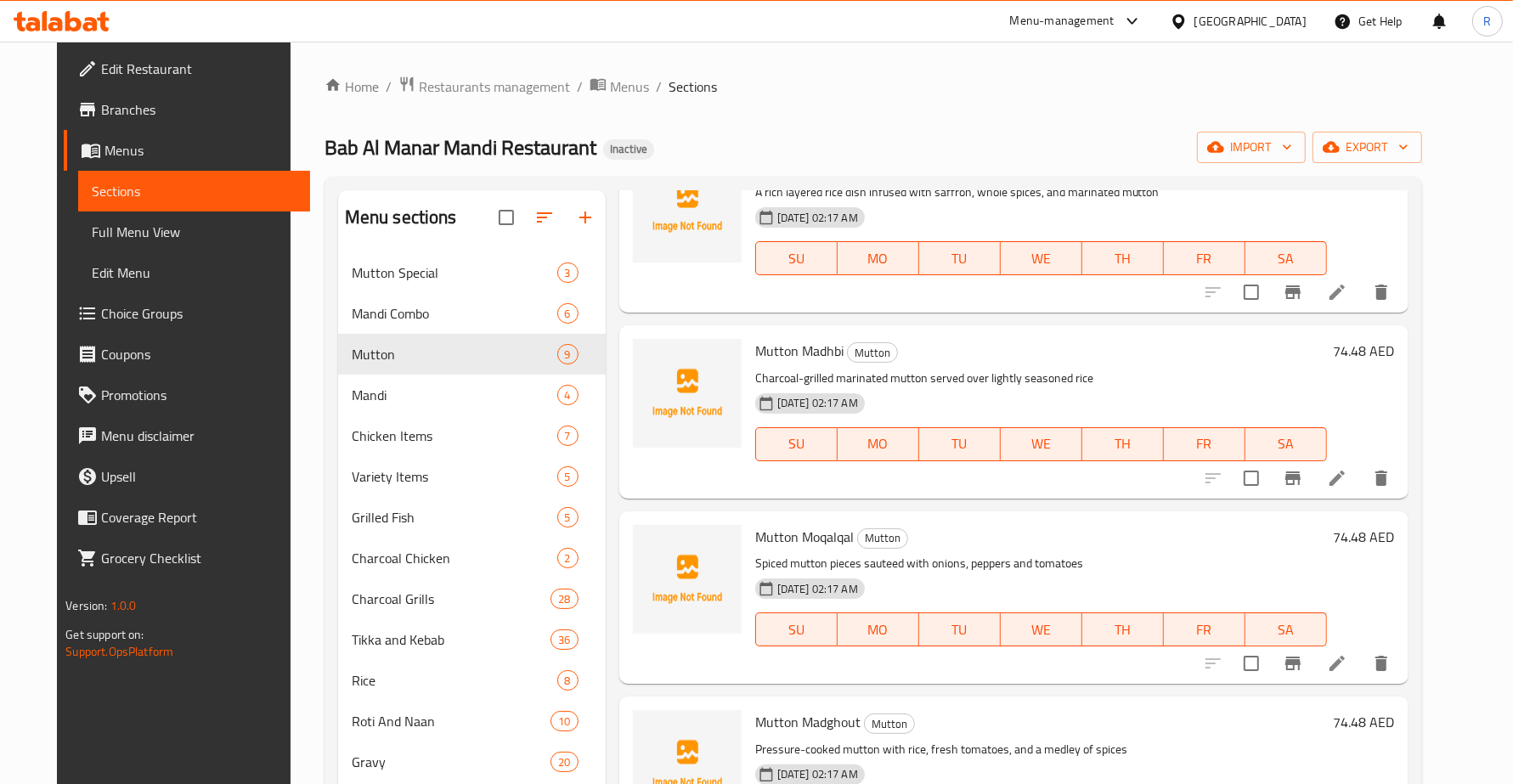
scroll to position [524, 0]
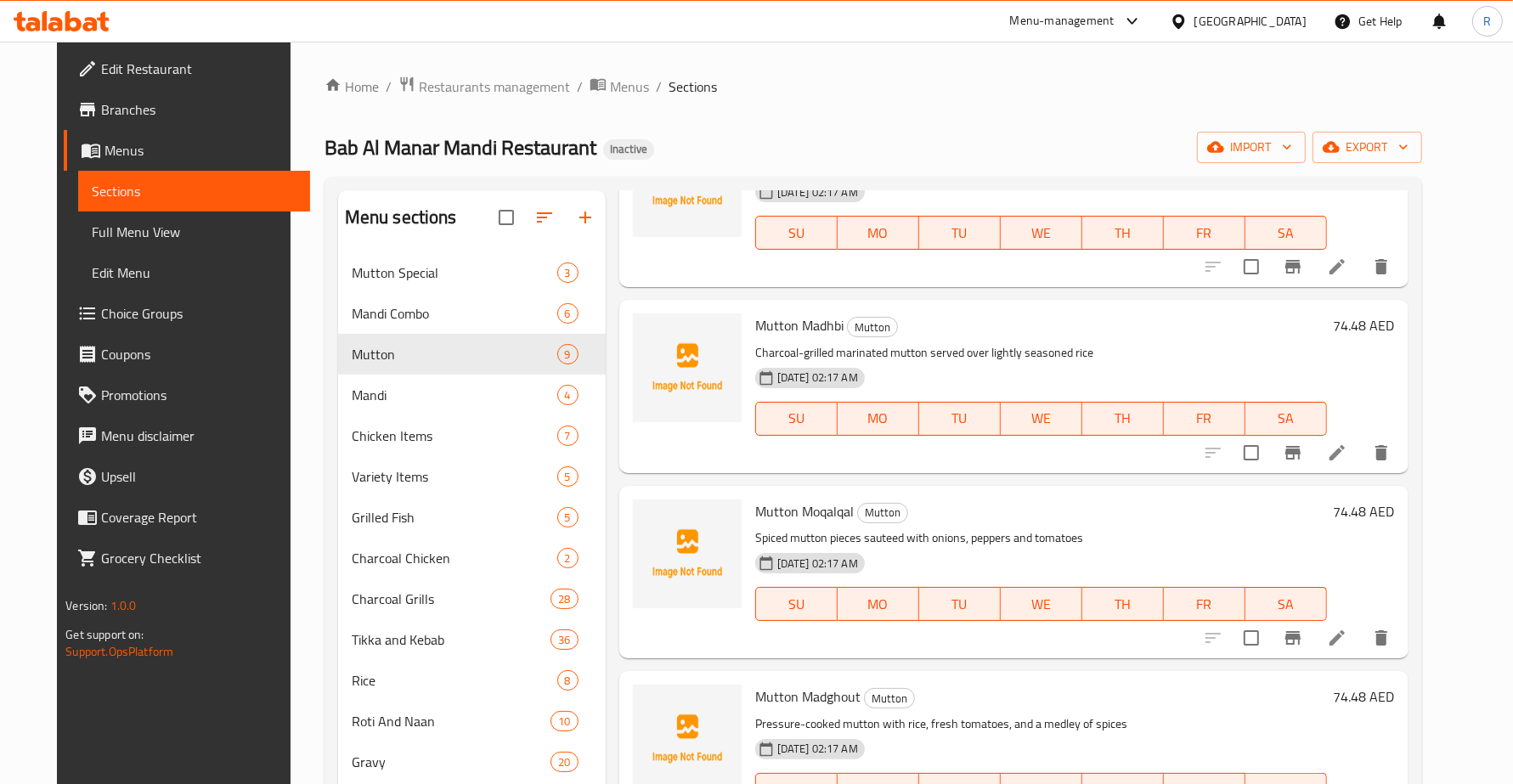
click at [1124, 342] on p "Charcoal-grilled marinated mutton served over lightly seasoned rice" at bounding box center [1041, 352] width 572 height 21
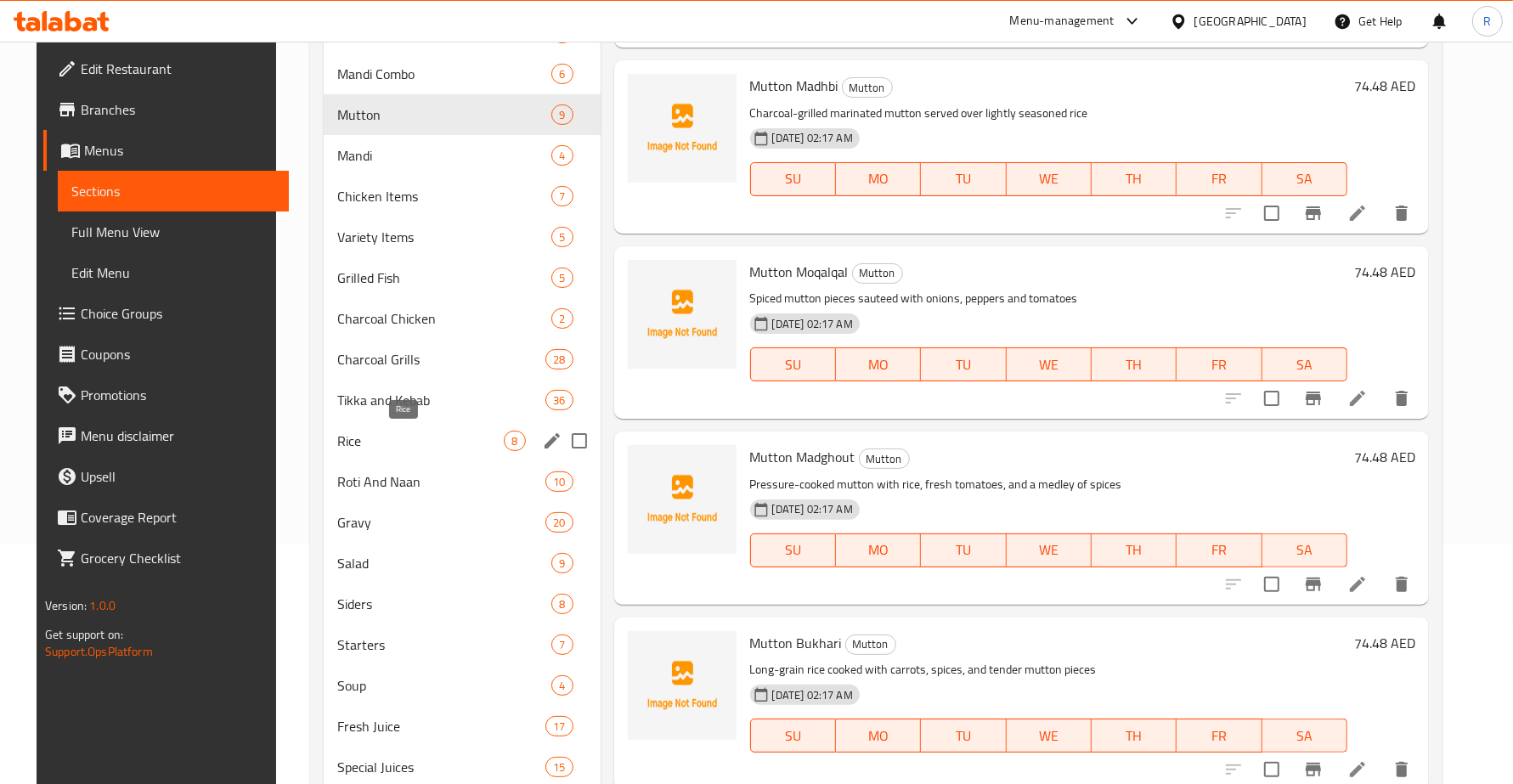
scroll to position [238, 0]
click at [393, 164] on span "Mandi" at bounding box center [420, 157] width 167 height 21
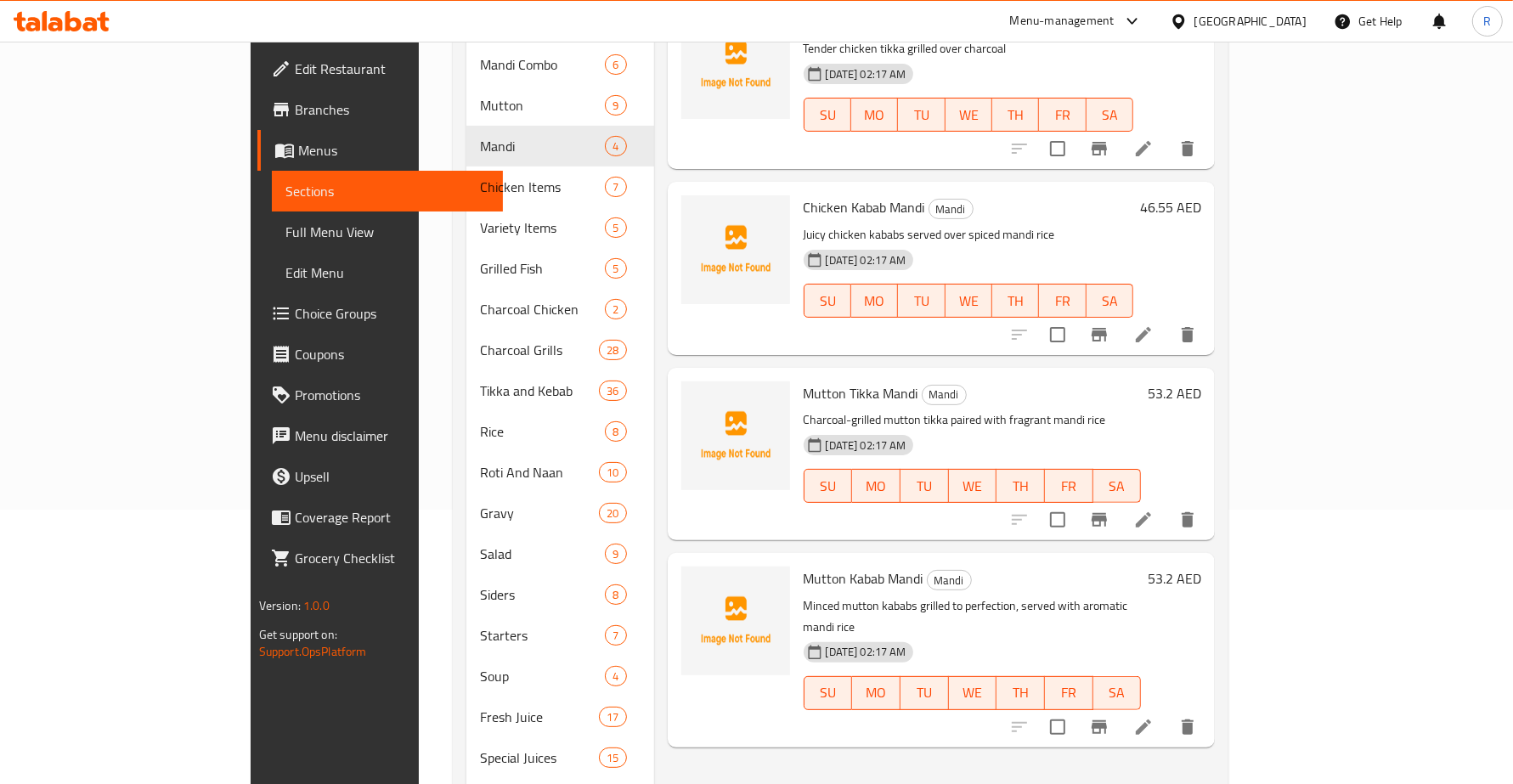
scroll to position [238, 0]
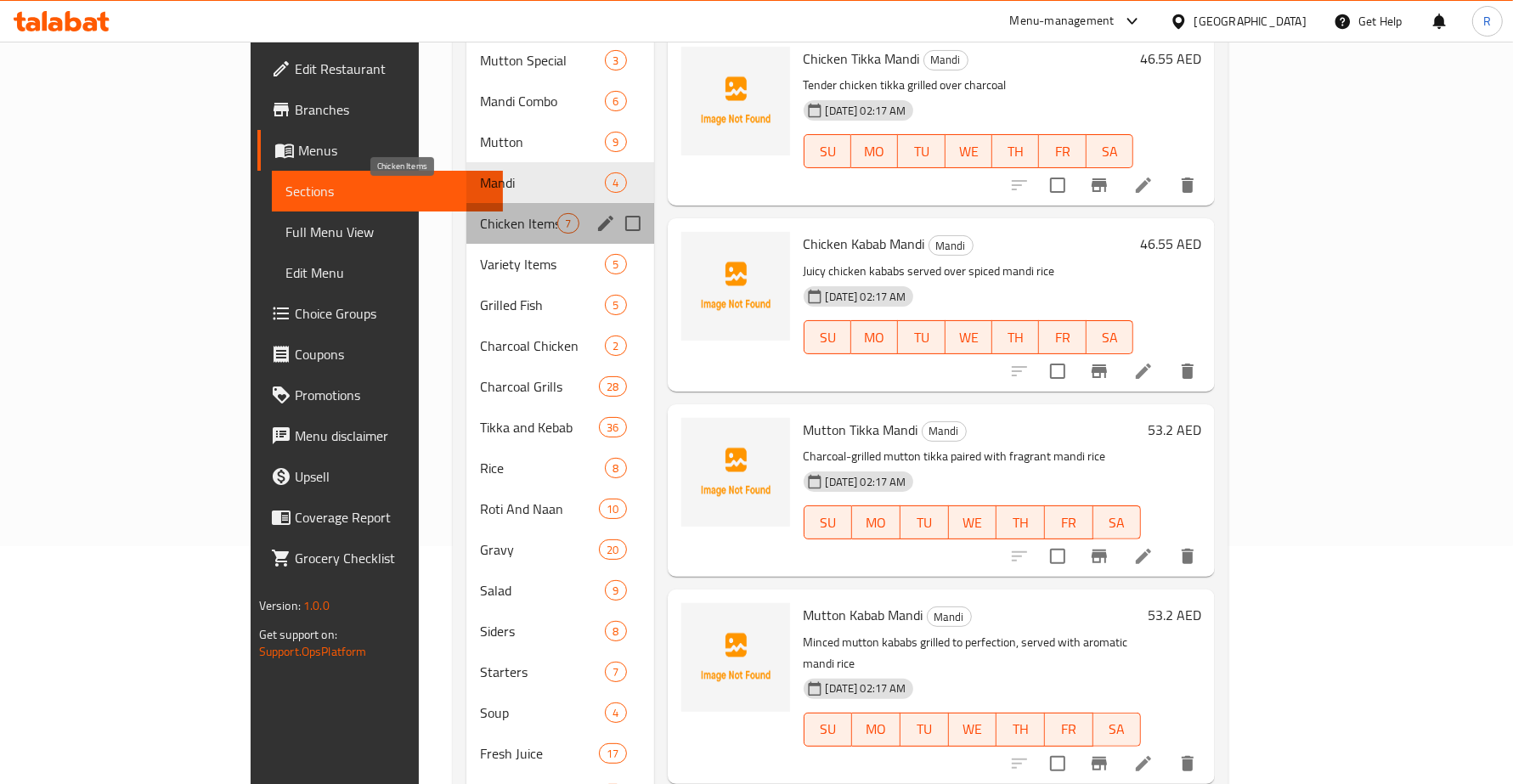
click at [480, 213] on span "Chicken Items" at bounding box center [519, 223] width 77 height 21
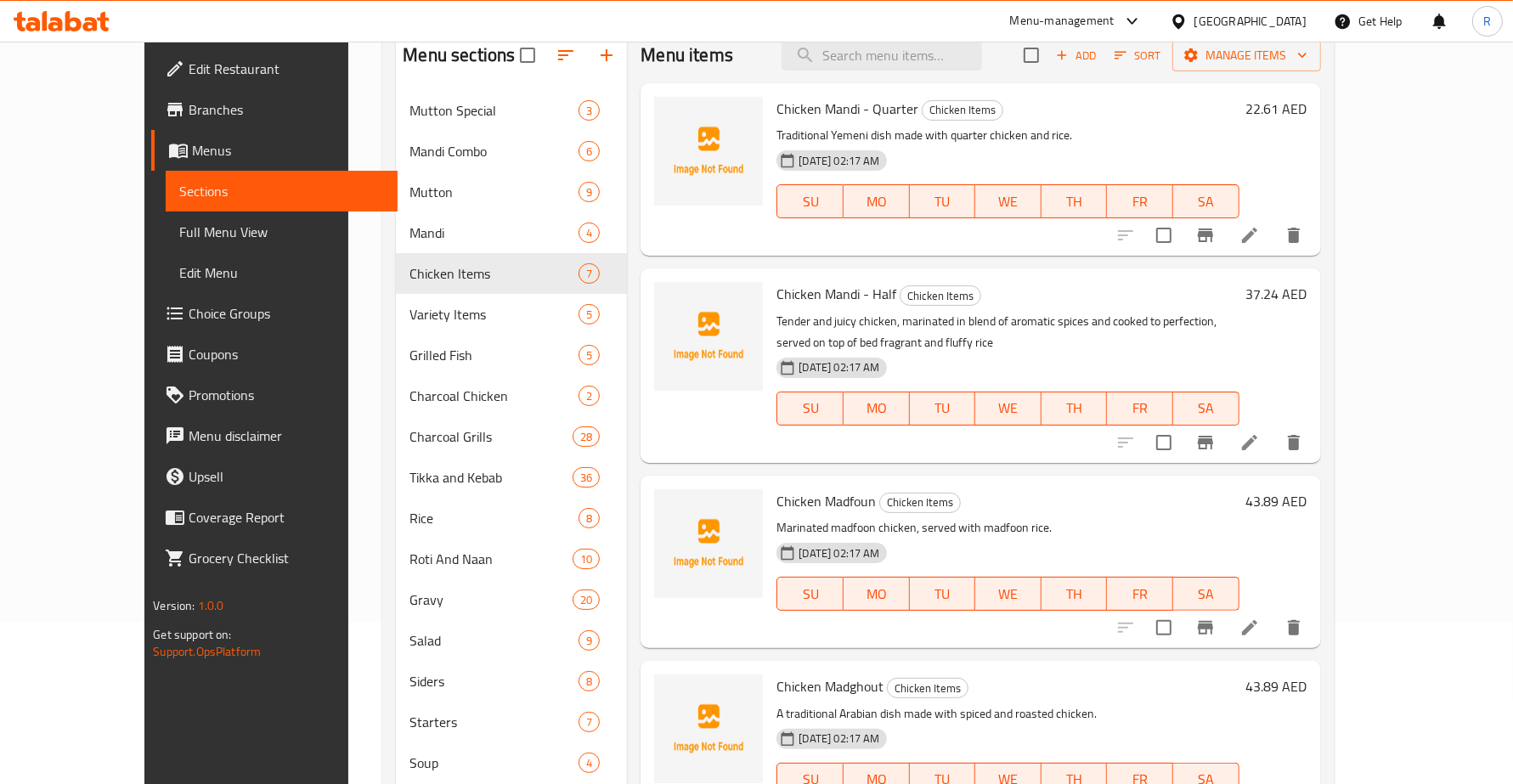
scroll to position [106, 0]
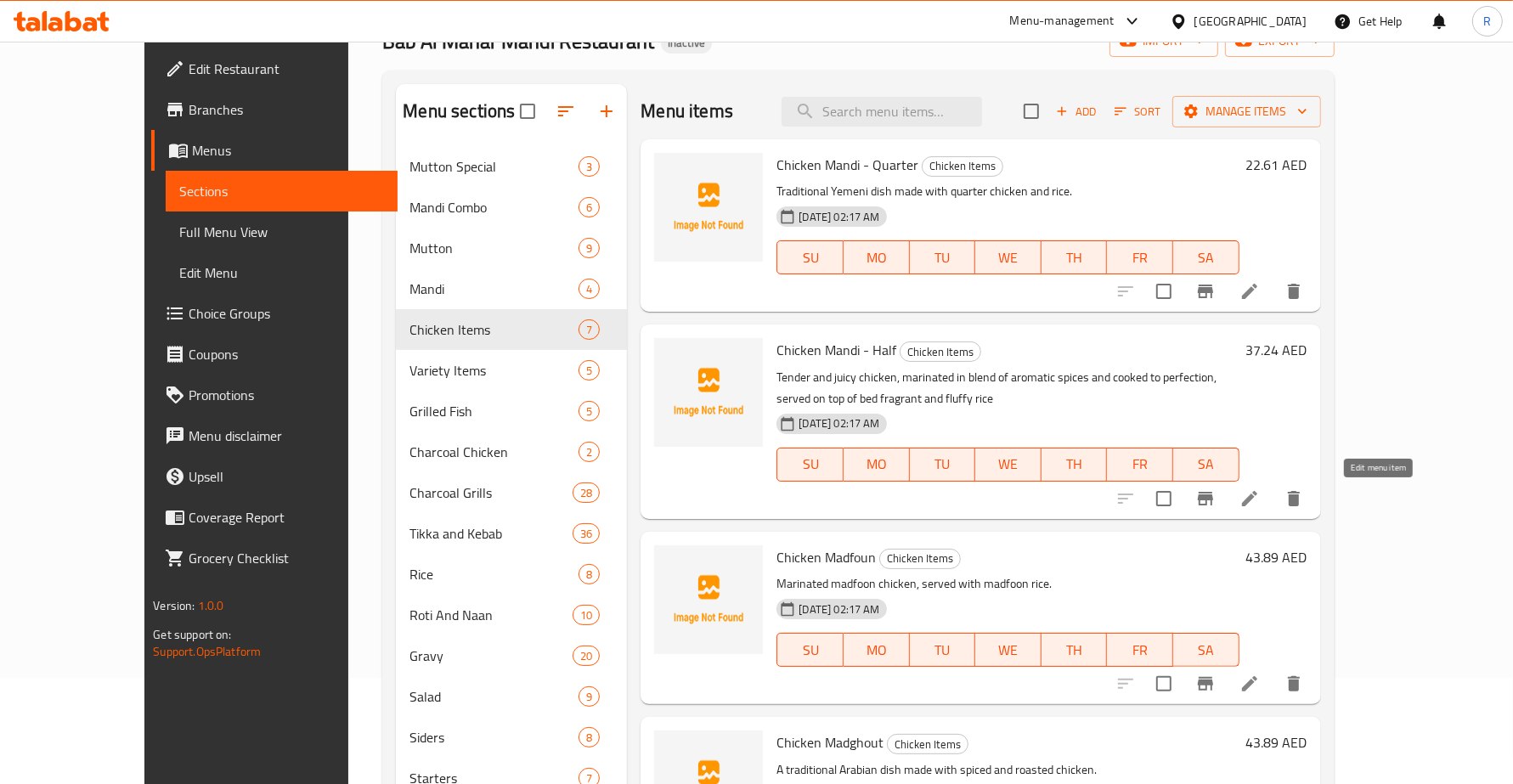
click at [1260, 500] on icon at bounding box center [1249, 499] width 21 height 21
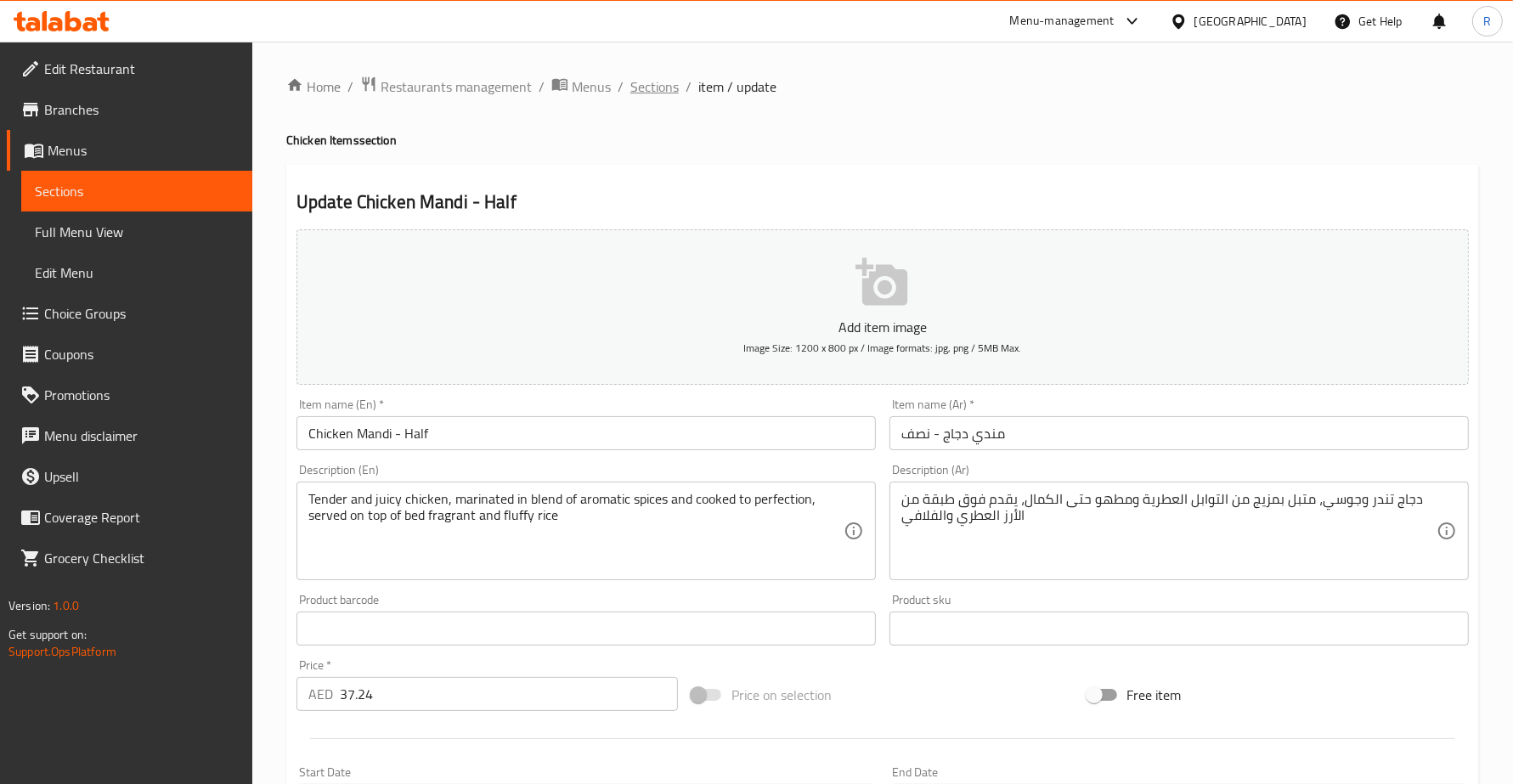
click at [669, 90] on span "Sections" at bounding box center [654, 86] width 49 height 21
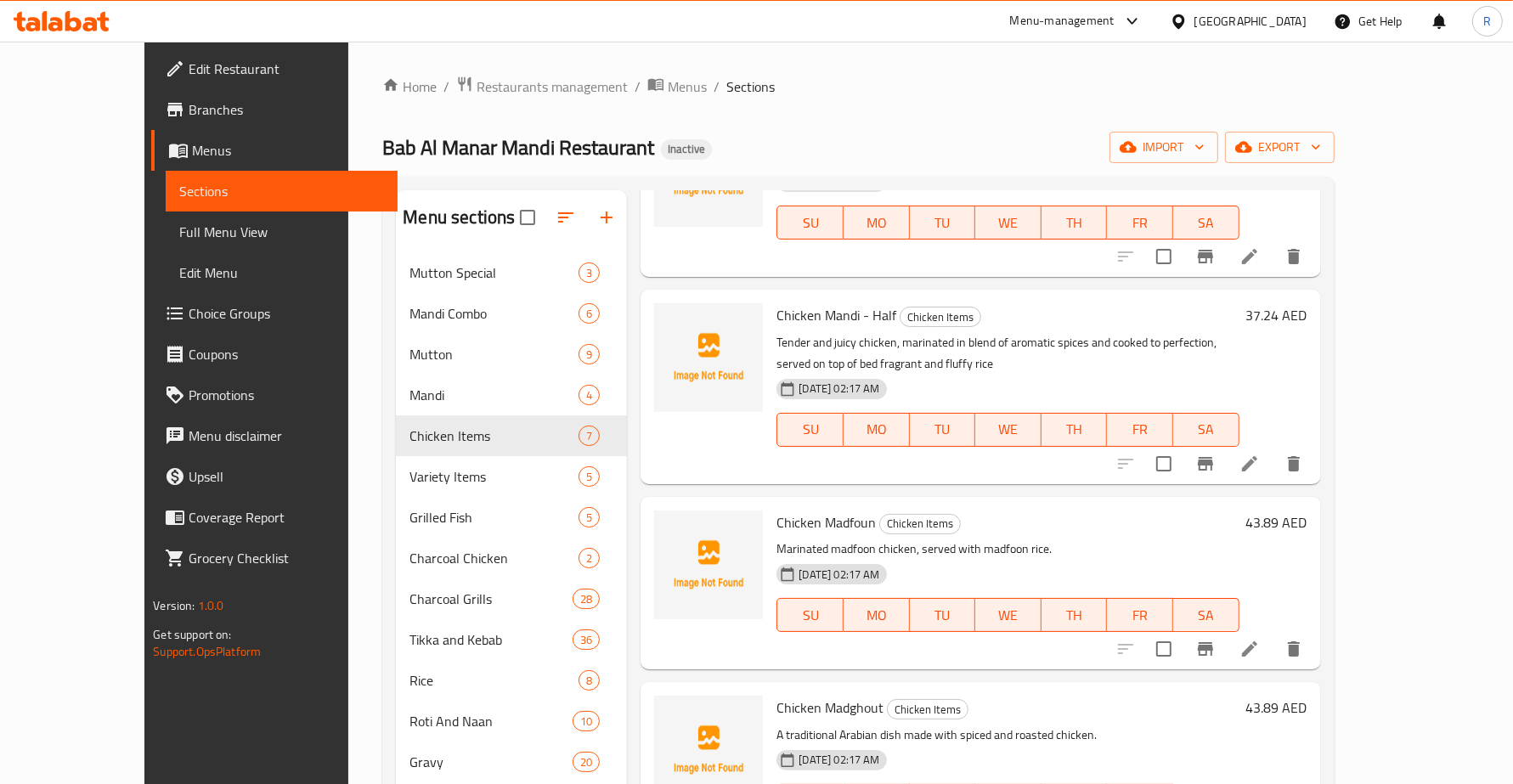
scroll to position [154, 0]
